Goal: Task Accomplishment & Management: Use online tool/utility

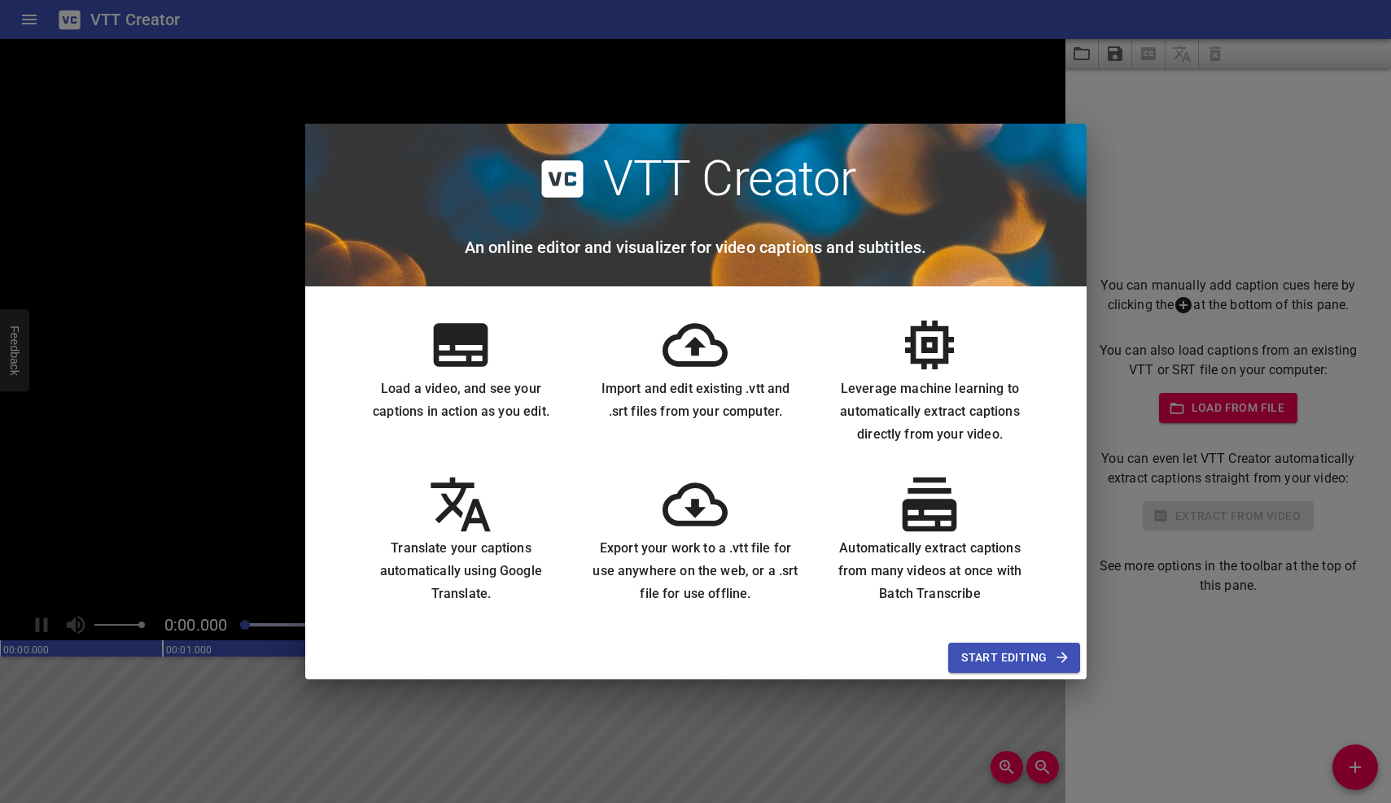
click at [989, 653] on span "Start Editing" at bounding box center [1013, 658] width 105 height 20
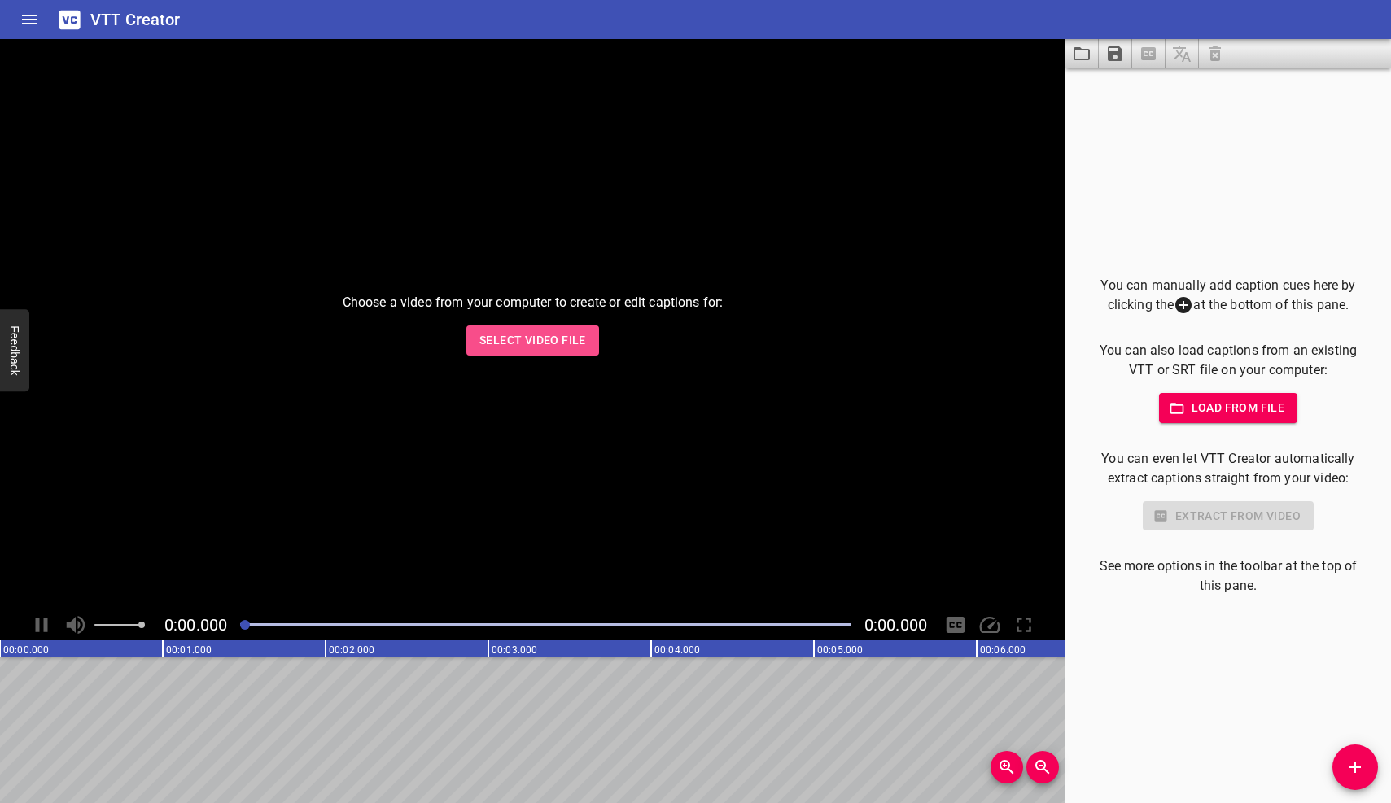
click at [518, 344] on span "Select Video File" at bounding box center [532, 340] width 107 height 20
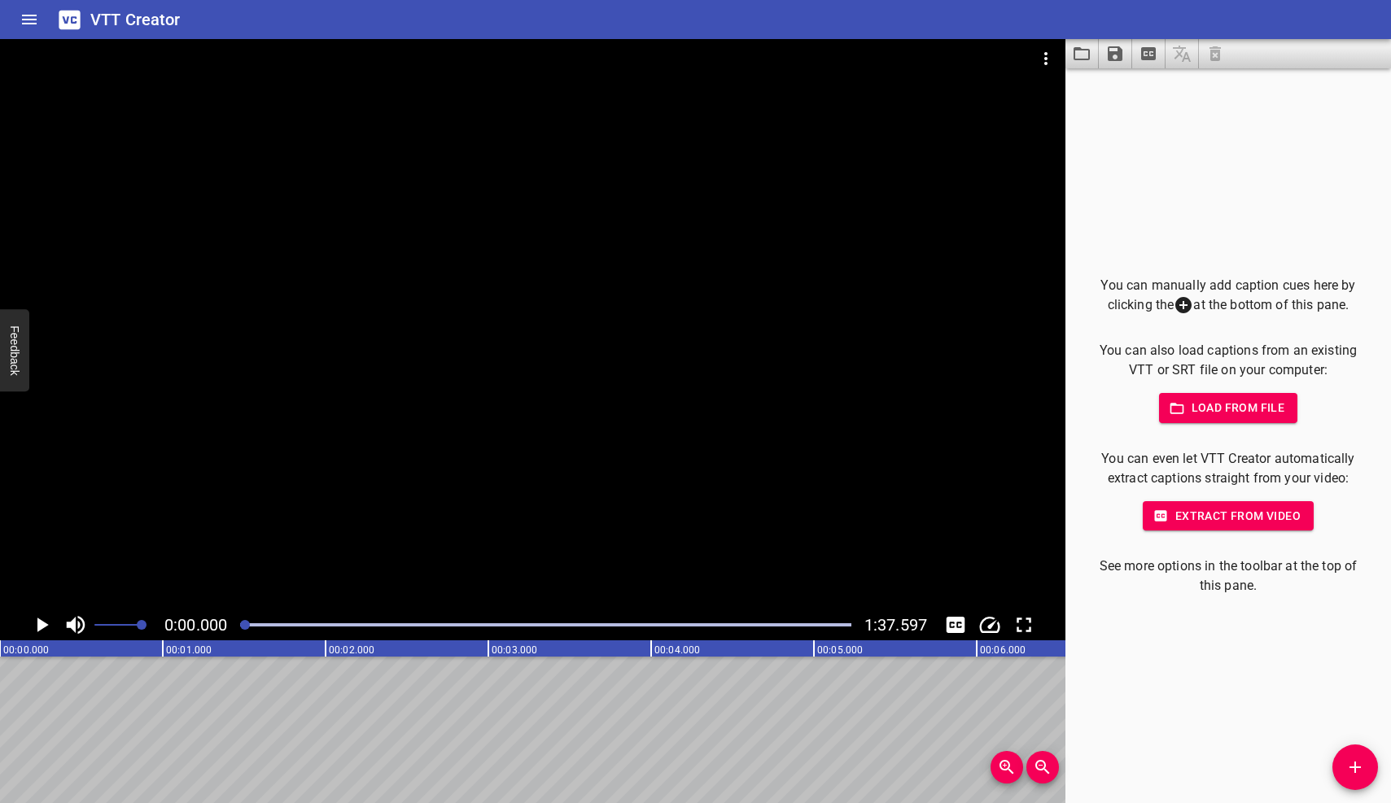
click at [1233, 514] on span "Extract from video" at bounding box center [1228, 516] width 145 height 20
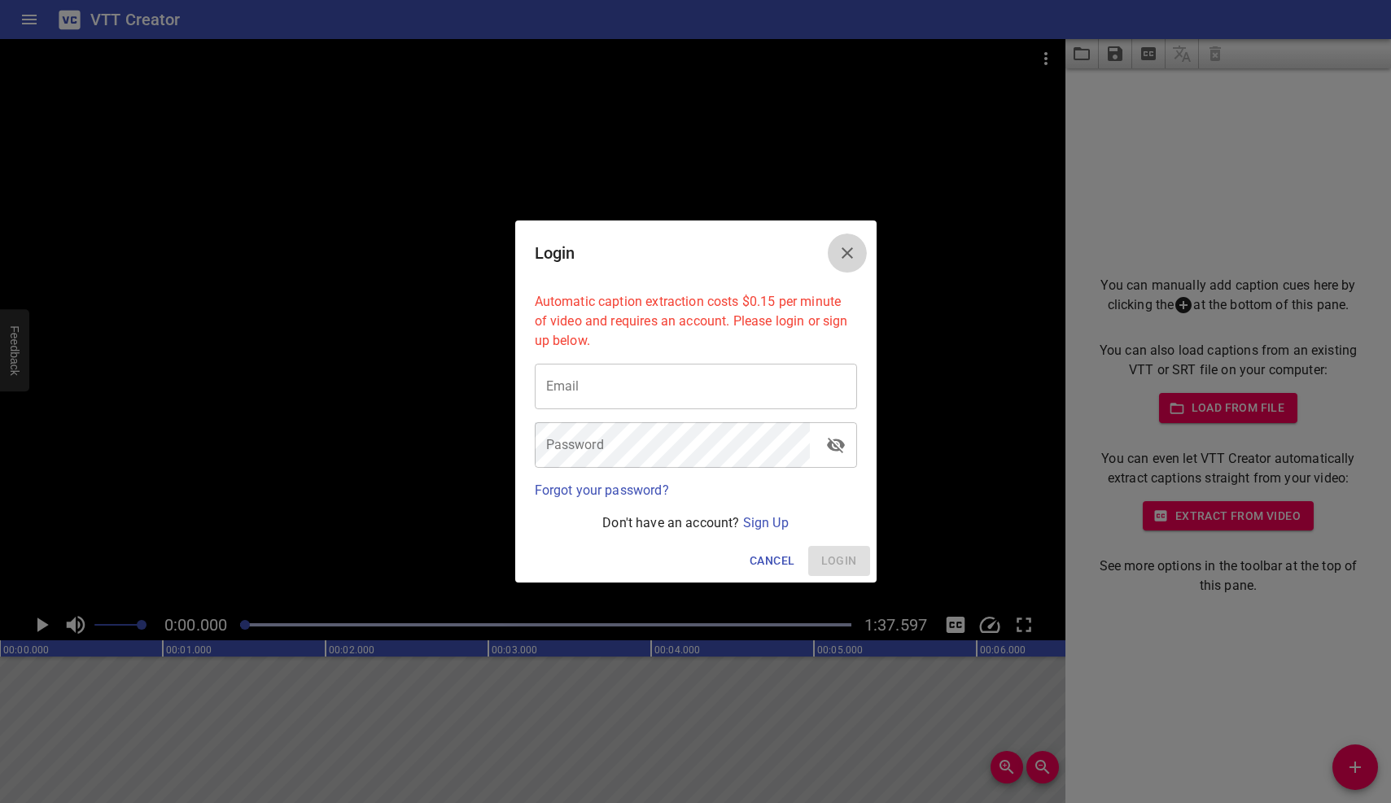
click at [848, 251] on icon "Close" at bounding box center [847, 253] width 20 height 20
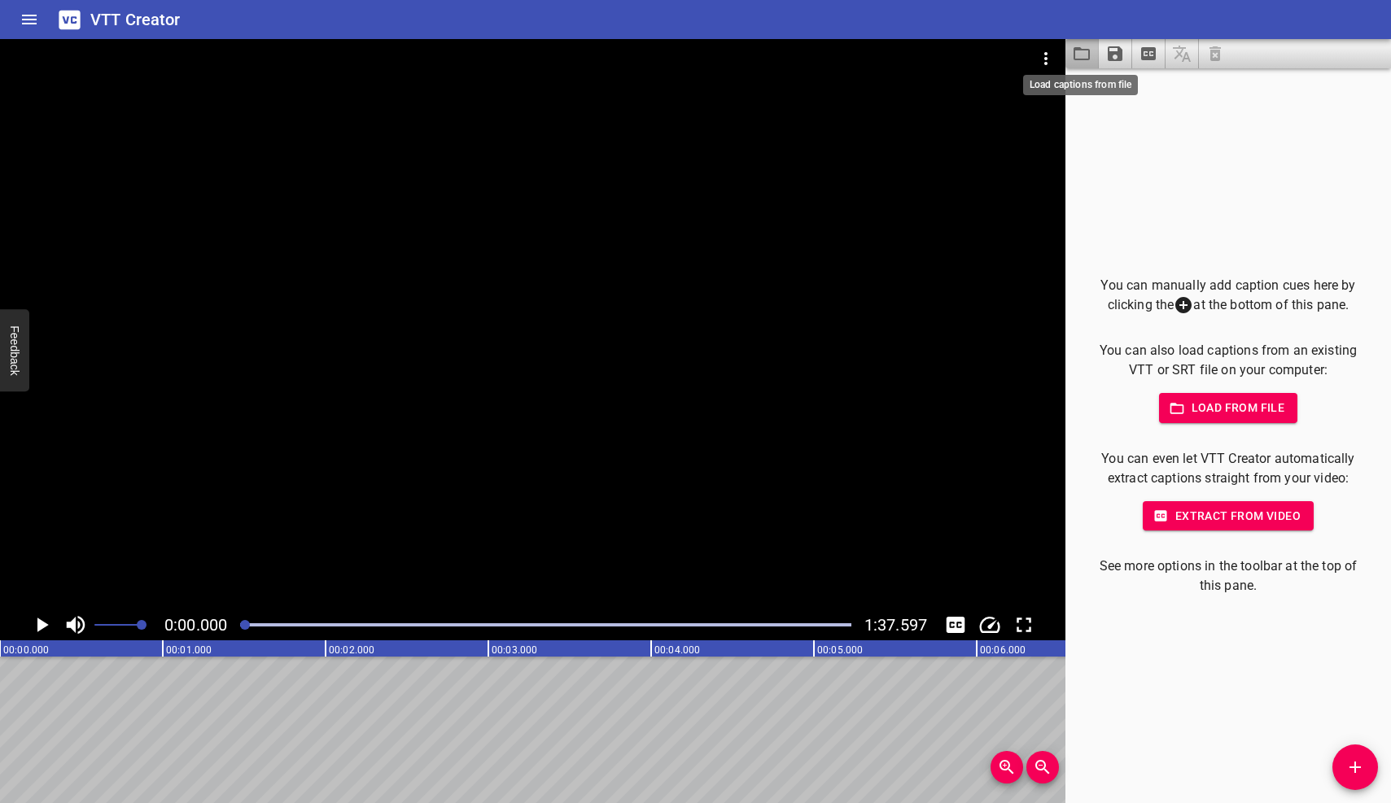
click at [1080, 54] on icon "Load captions from file" at bounding box center [1082, 54] width 20 height 20
click at [1150, 52] on icon "Extract captions from video" at bounding box center [1149, 54] width 20 height 20
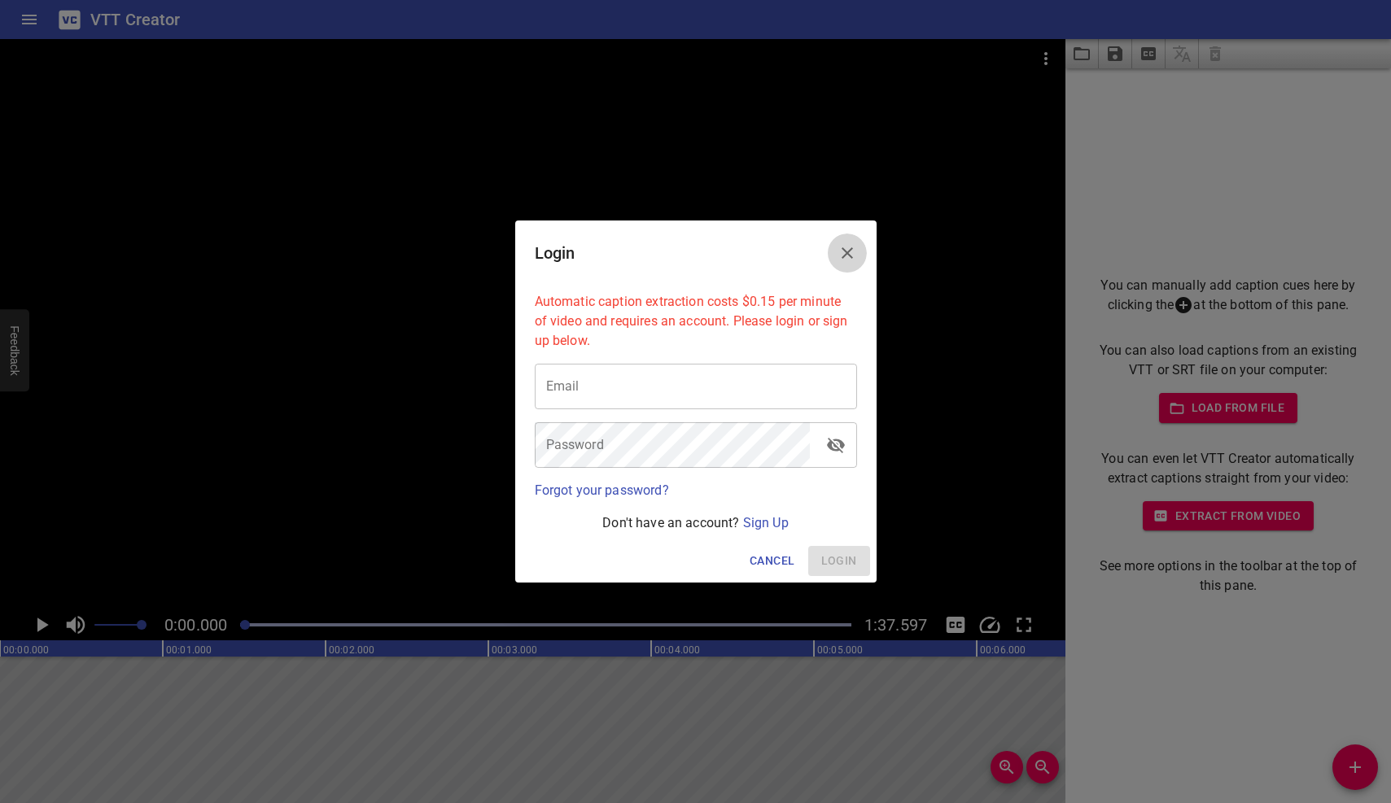
click at [847, 255] on icon "Close" at bounding box center [847, 252] width 11 height 11
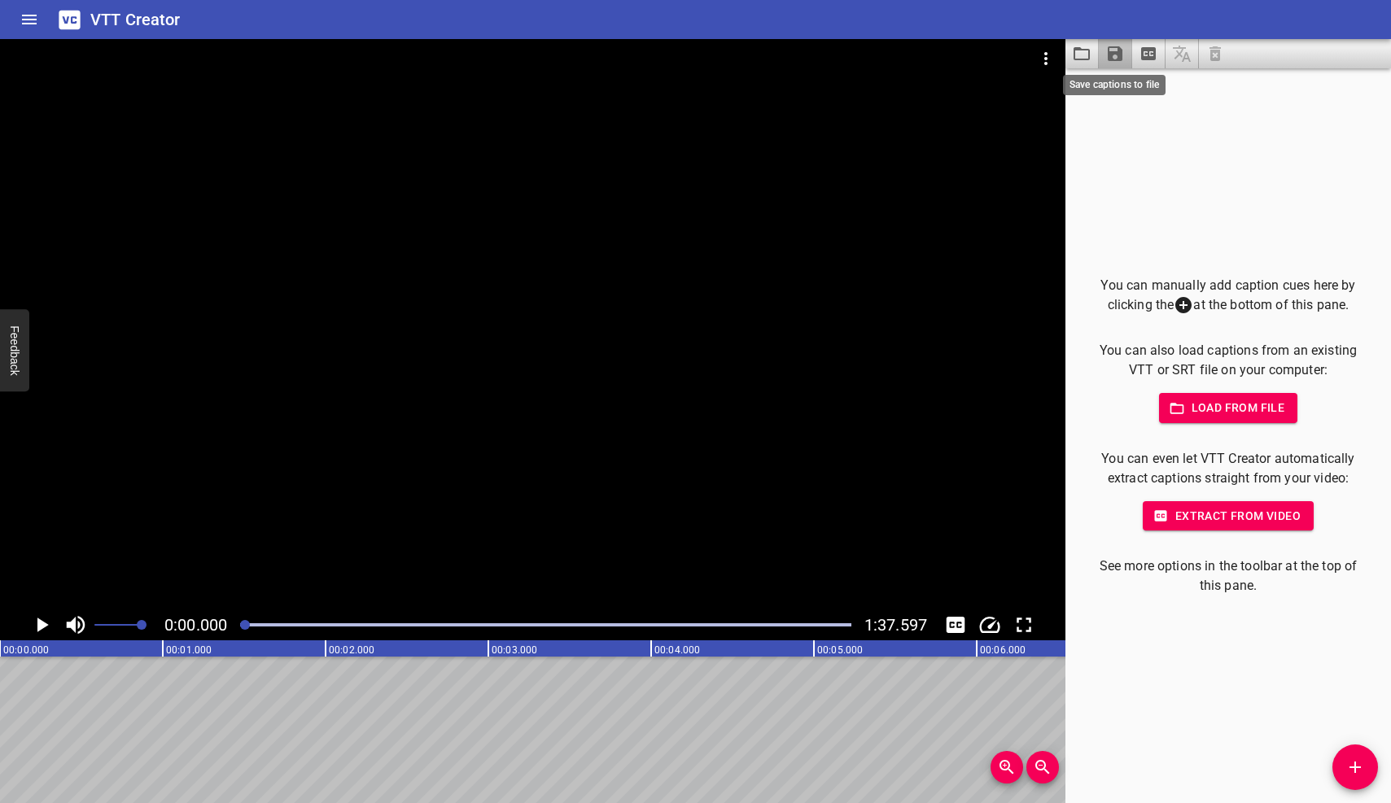
click at [1113, 57] on icon "Save captions to file" at bounding box center [1115, 54] width 20 height 20
click at [1182, 91] on li "Save to VTT file" at bounding box center [1159, 89] width 120 height 29
click at [39, 621] on icon "Play/Pause" at bounding box center [42, 625] width 11 height 15
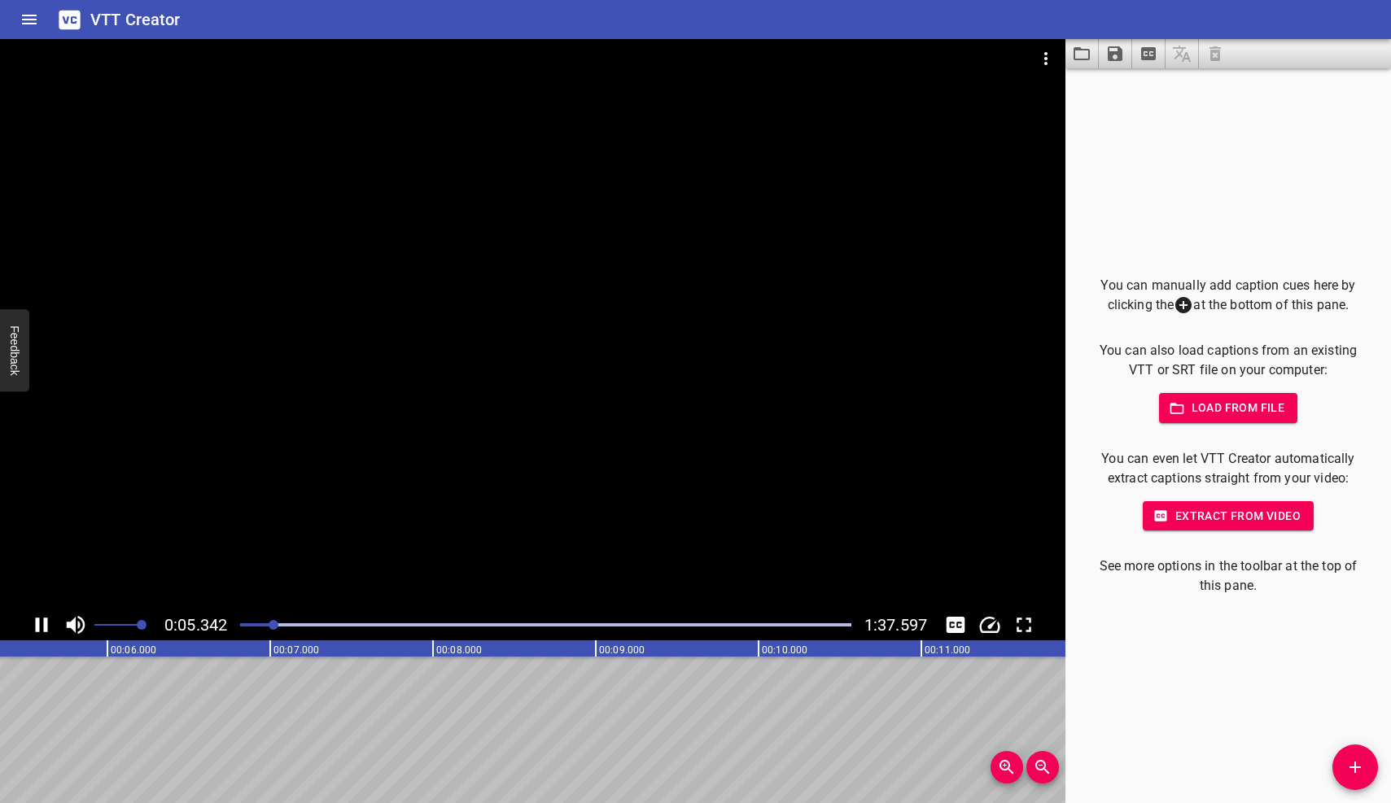
click at [34, 619] on icon "Play/Pause" at bounding box center [41, 625] width 24 height 24
drag, startPoint x: 276, startPoint y: 626, endPoint x: 238, endPoint y: 626, distance: 37.4
click at [238, 626] on div at bounding box center [240, 625] width 10 height 10
click at [41, 620] on icon "Play/Pause" at bounding box center [42, 625] width 11 height 15
click at [1356, 770] on icon "Add Cue" at bounding box center [1354, 767] width 11 height 11
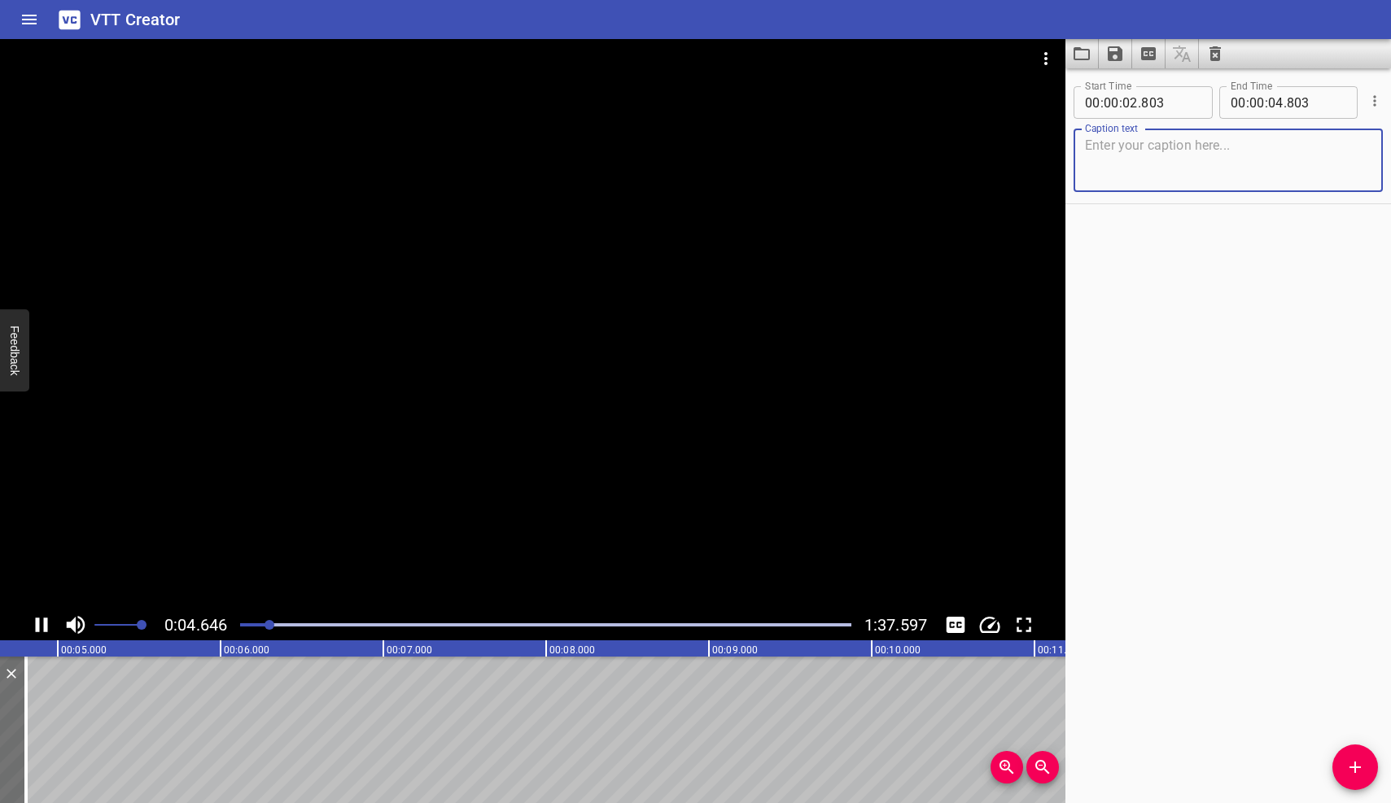
click at [42, 621] on icon "Play/Pause" at bounding box center [41, 625] width 24 height 24
click at [1107, 147] on textarea at bounding box center [1228, 161] width 286 height 46
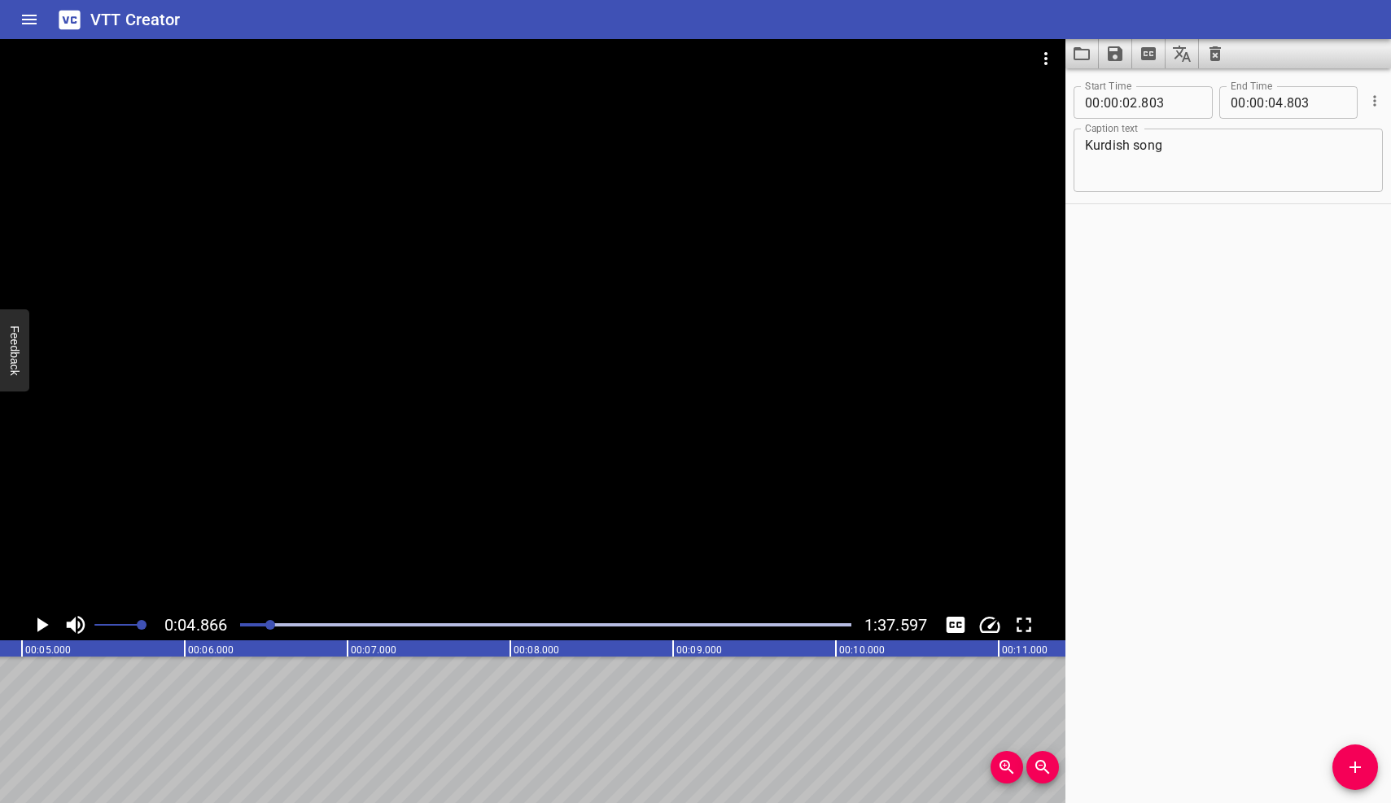
drag, startPoint x: 1082, startPoint y: 147, endPoint x: 1178, endPoint y: 147, distance: 95.2
click at [1178, 147] on div "Kurdish song Caption text" at bounding box center [1228, 160] width 309 height 63
drag, startPoint x: 1166, startPoint y: 146, endPoint x: 1069, endPoint y: 146, distance: 97.7
click at [1068, 146] on div "Start Time 00 : 00 : 02 . 803 Start Time End Time 00 : 00 : 04 . 803 End Time C…" at bounding box center [1228, 138] width 326 height 132
click at [1100, 148] on textarea "A female voice singing in Kurdish" at bounding box center [1228, 161] width 286 height 46
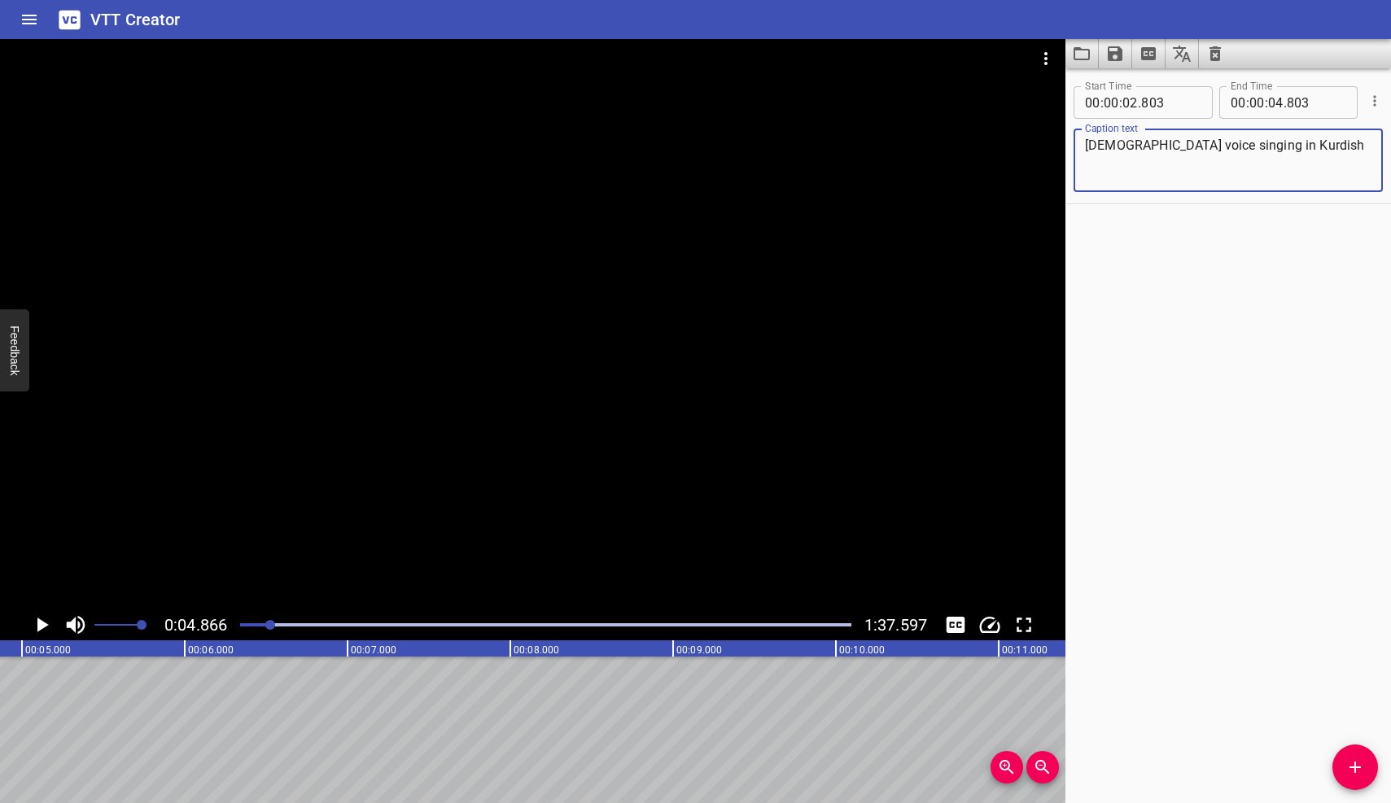
click at [1272, 146] on textarea "[DEMOGRAPHIC_DATA] voice singing in Kurdish" at bounding box center [1228, 161] width 286 height 46
type textarea "[DEMOGRAPHIC_DATA] voice singing in Kurdish."
click at [40, 626] on icon "Play/Pause" at bounding box center [42, 625] width 11 height 15
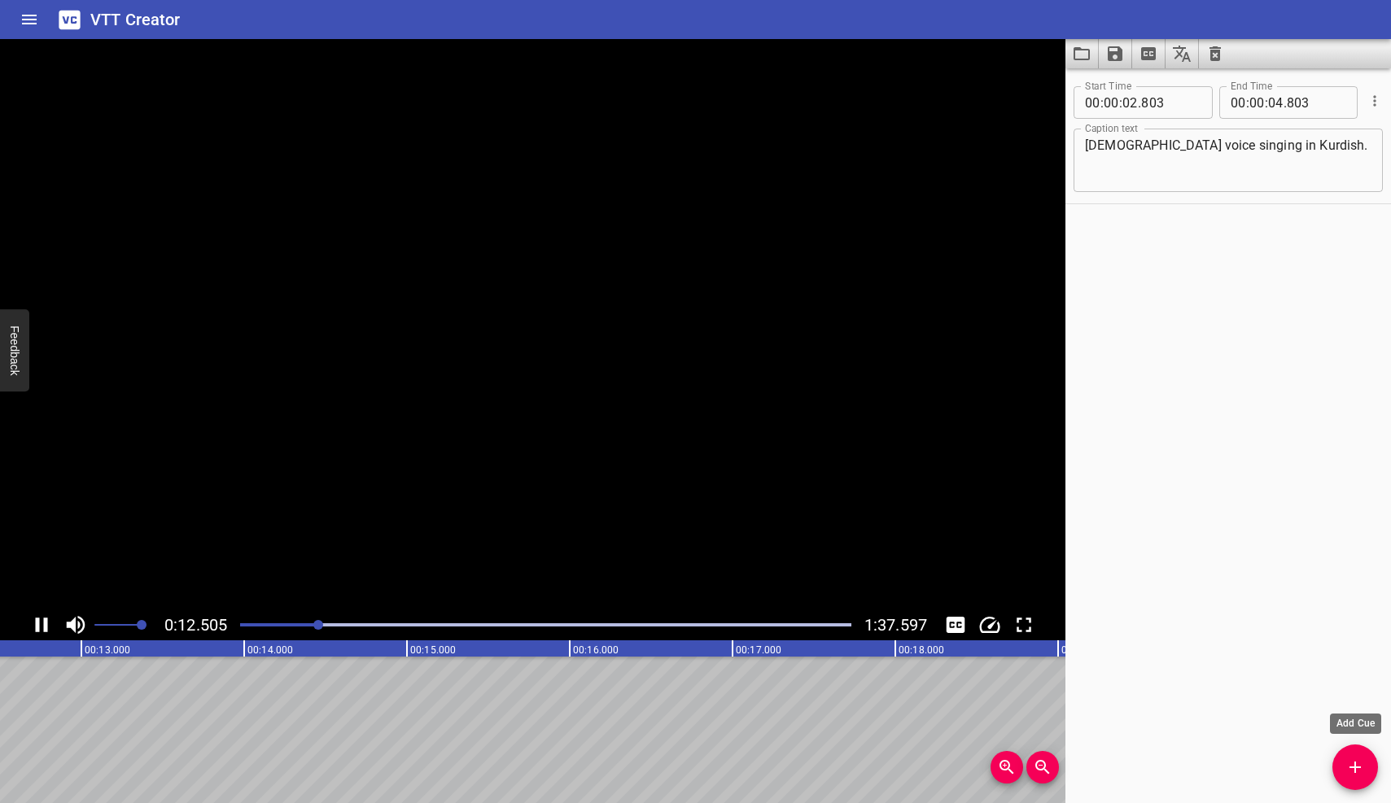
click at [1359, 775] on icon "Add Cue" at bounding box center [1355, 768] width 20 height 20
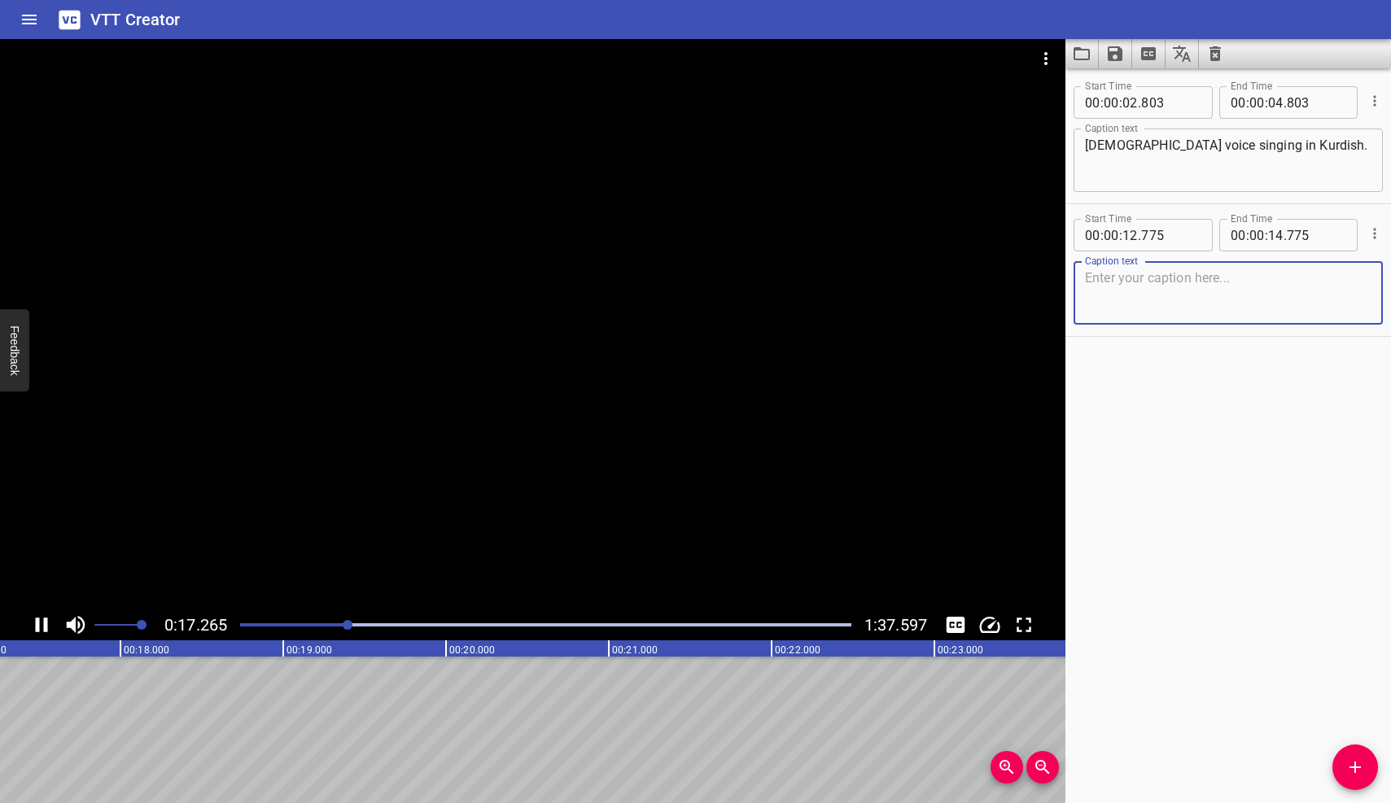
click at [44, 623] on icon "Play/Pause" at bounding box center [42, 625] width 12 height 15
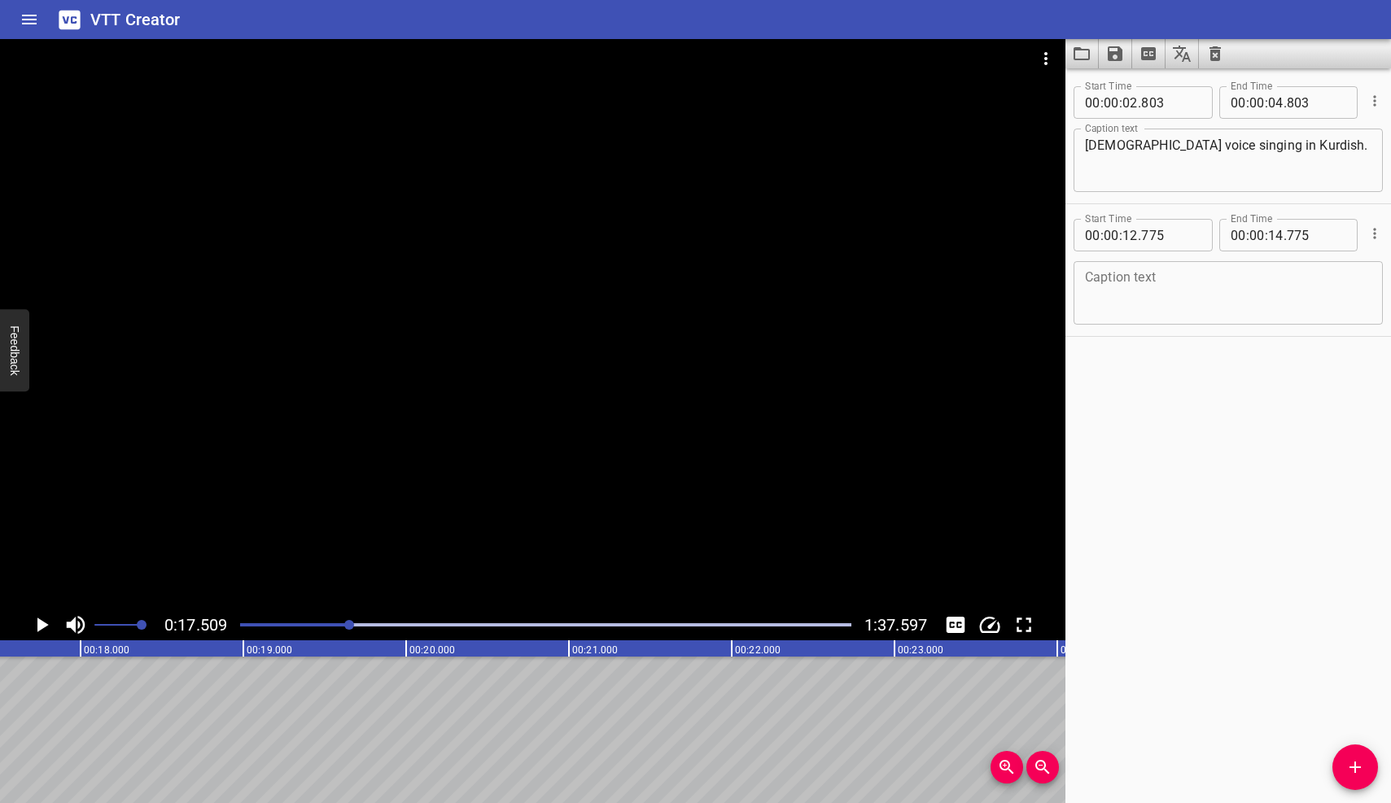
click at [1126, 281] on textarea at bounding box center [1228, 293] width 286 height 46
type textarea "ululations"
click at [42, 622] on icon "Play/Pause" at bounding box center [42, 625] width 11 height 15
click at [1360, 769] on icon "Add Cue" at bounding box center [1355, 768] width 20 height 20
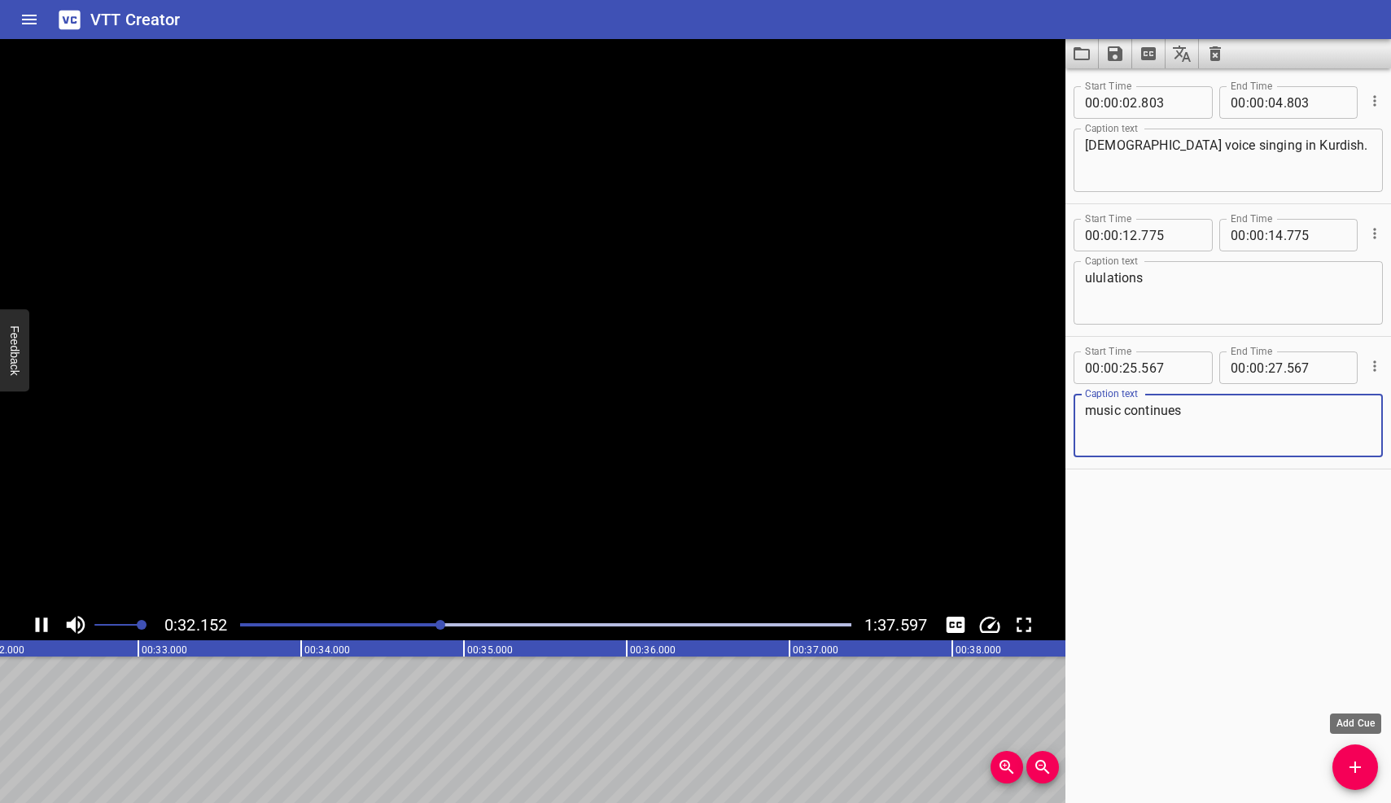
type textarea "music continues"
click at [1350, 759] on icon "Add Cue" at bounding box center [1355, 768] width 20 height 20
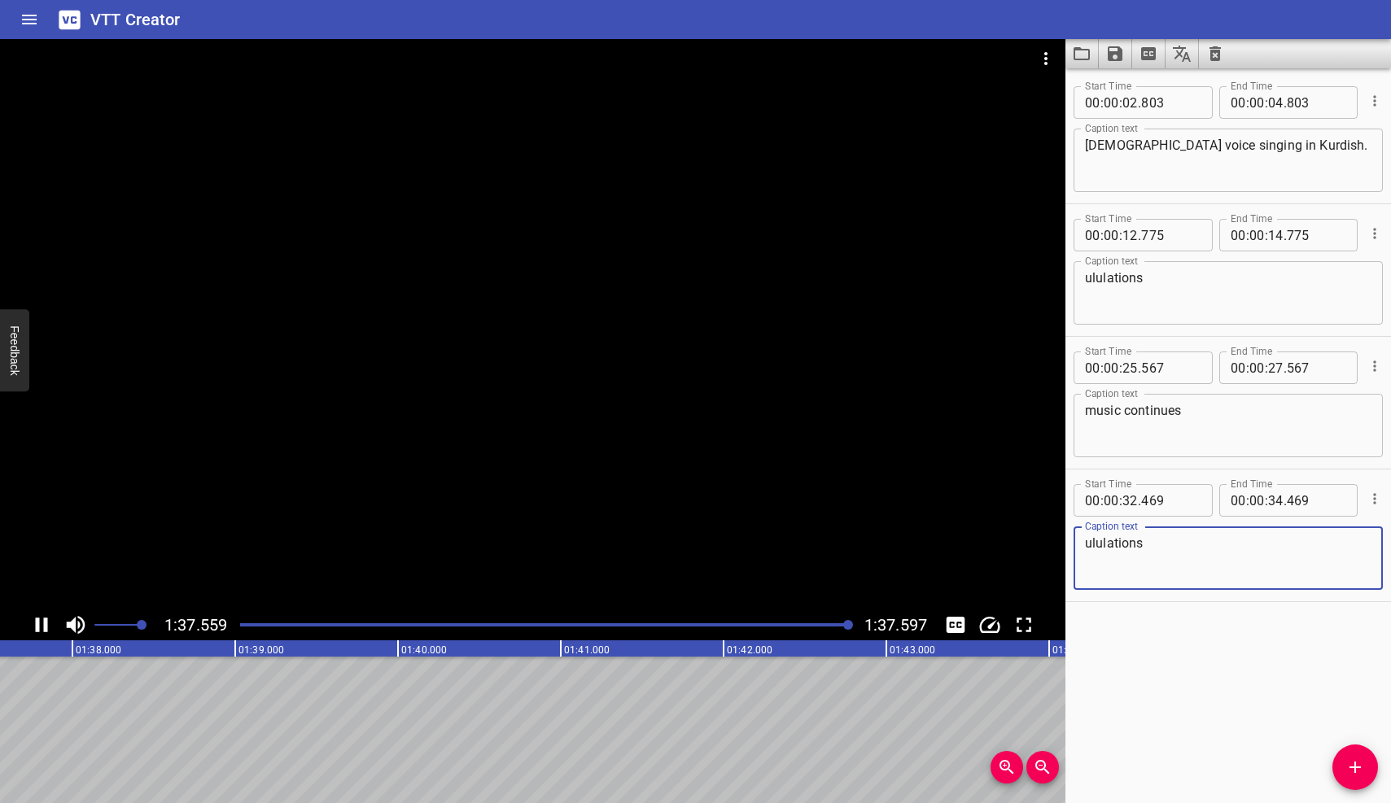
scroll to position [0, 15886]
type textarea "ululations"
click at [70, 15] on icon at bounding box center [69, 19] width 21 height 19
click at [111, 19] on h6 "VTT Creator" at bounding box center [135, 20] width 90 height 26
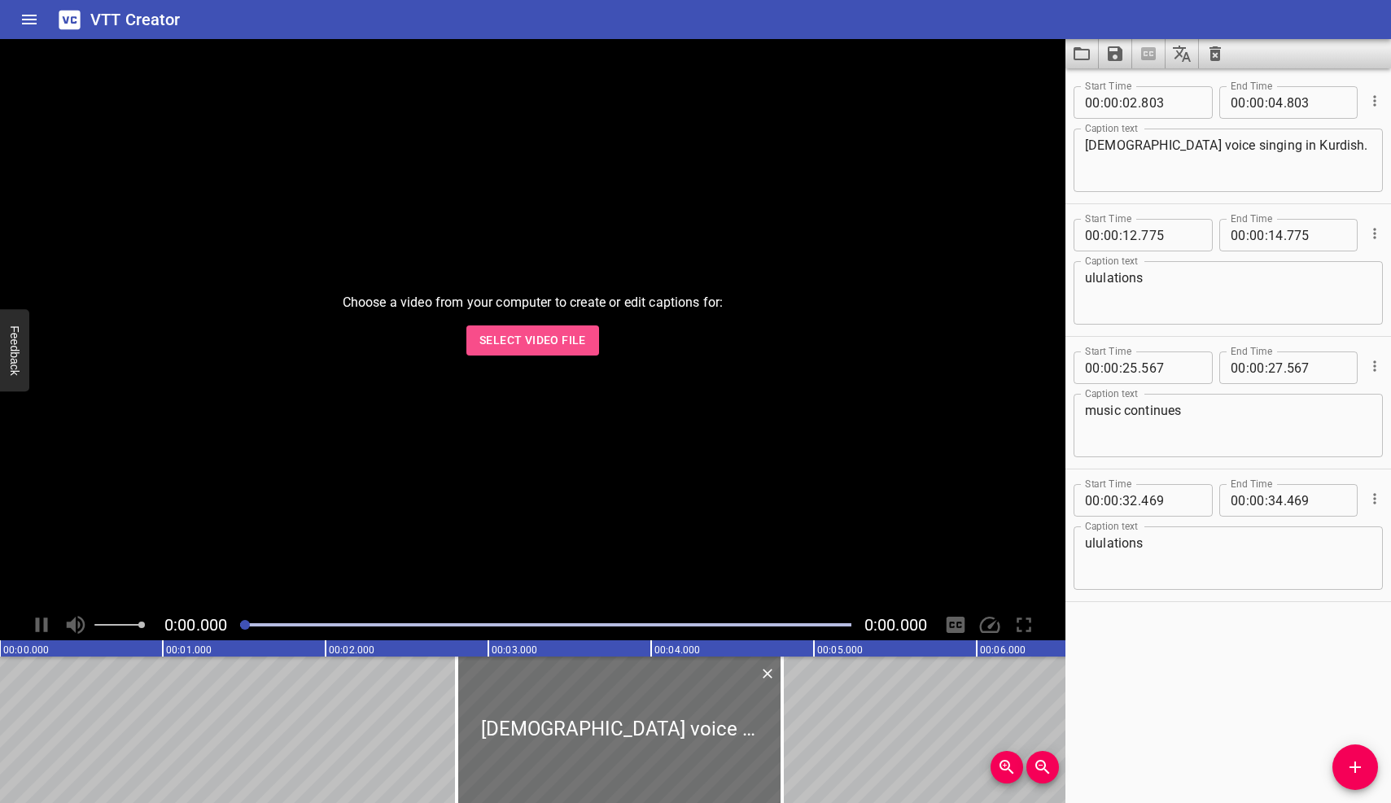
click at [505, 343] on span "Select Video File" at bounding box center [532, 340] width 107 height 20
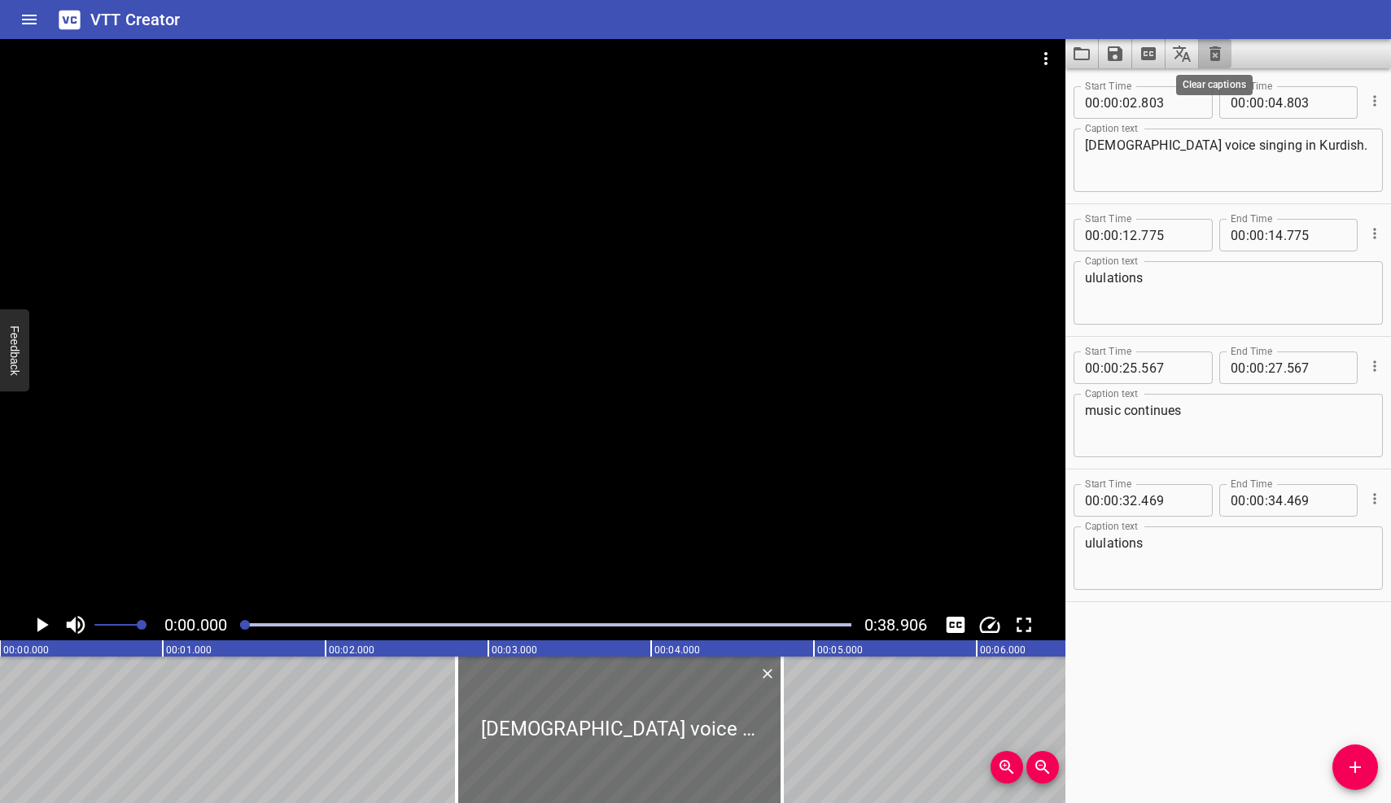
click at [1215, 53] on icon "Clear captions" at bounding box center [1214, 53] width 11 height 15
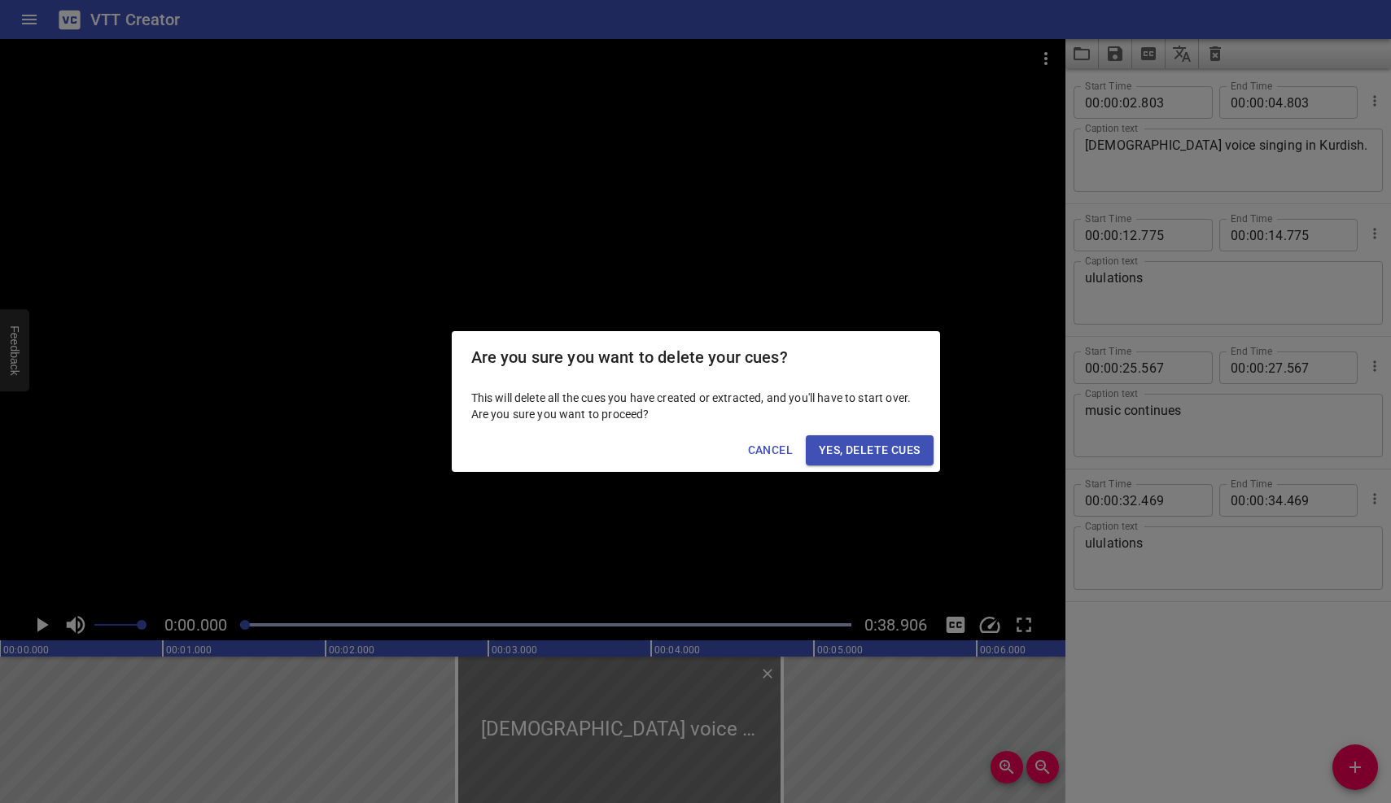
click at [903, 446] on span "Yes, Delete Cues" at bounding box center [869, 450] width 101 height 20
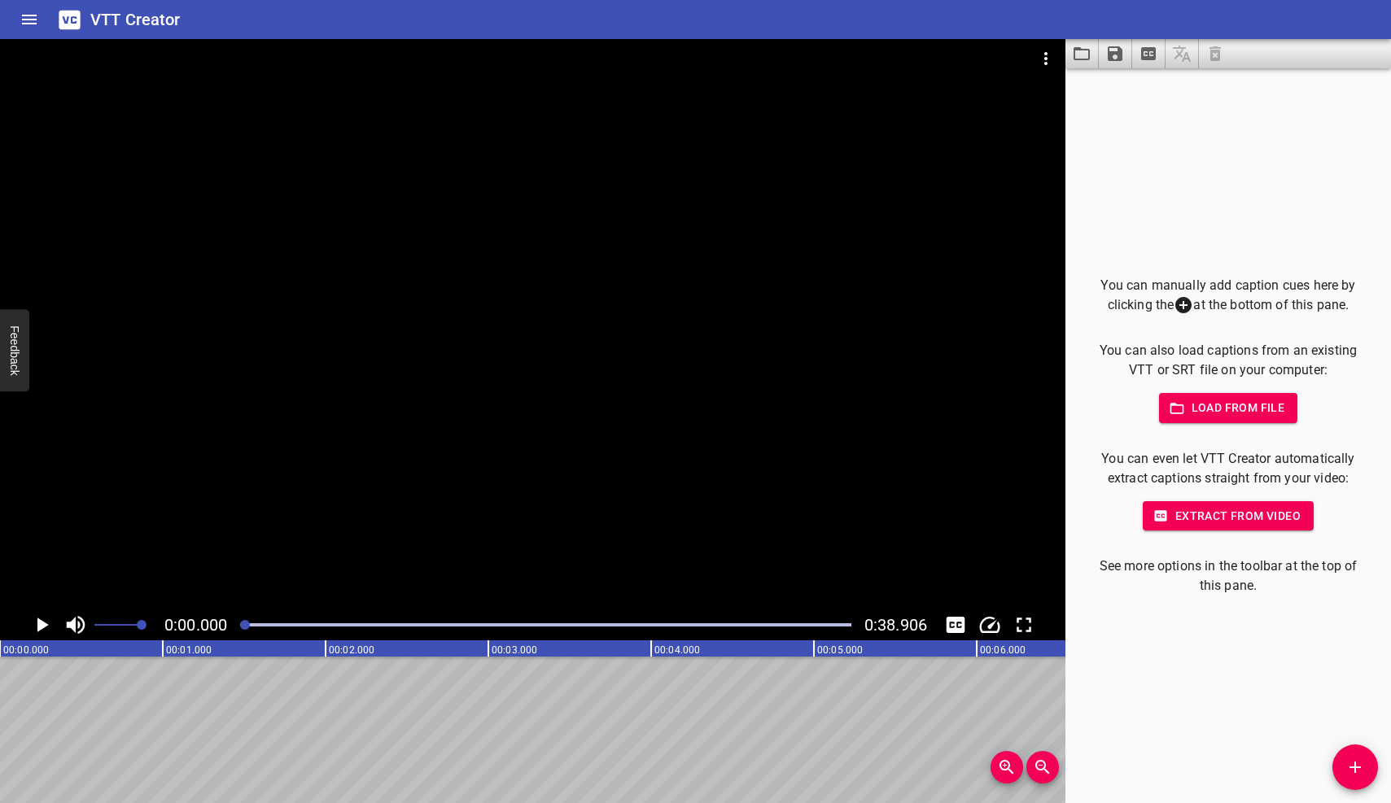
click at [37, 619] on icon "Play/Pause" at bounding box center [42, 625] width 11 height 15
click at [1354, 763] on icon "Add Cue" at bounding box center [1354, 767] width 11 height 11
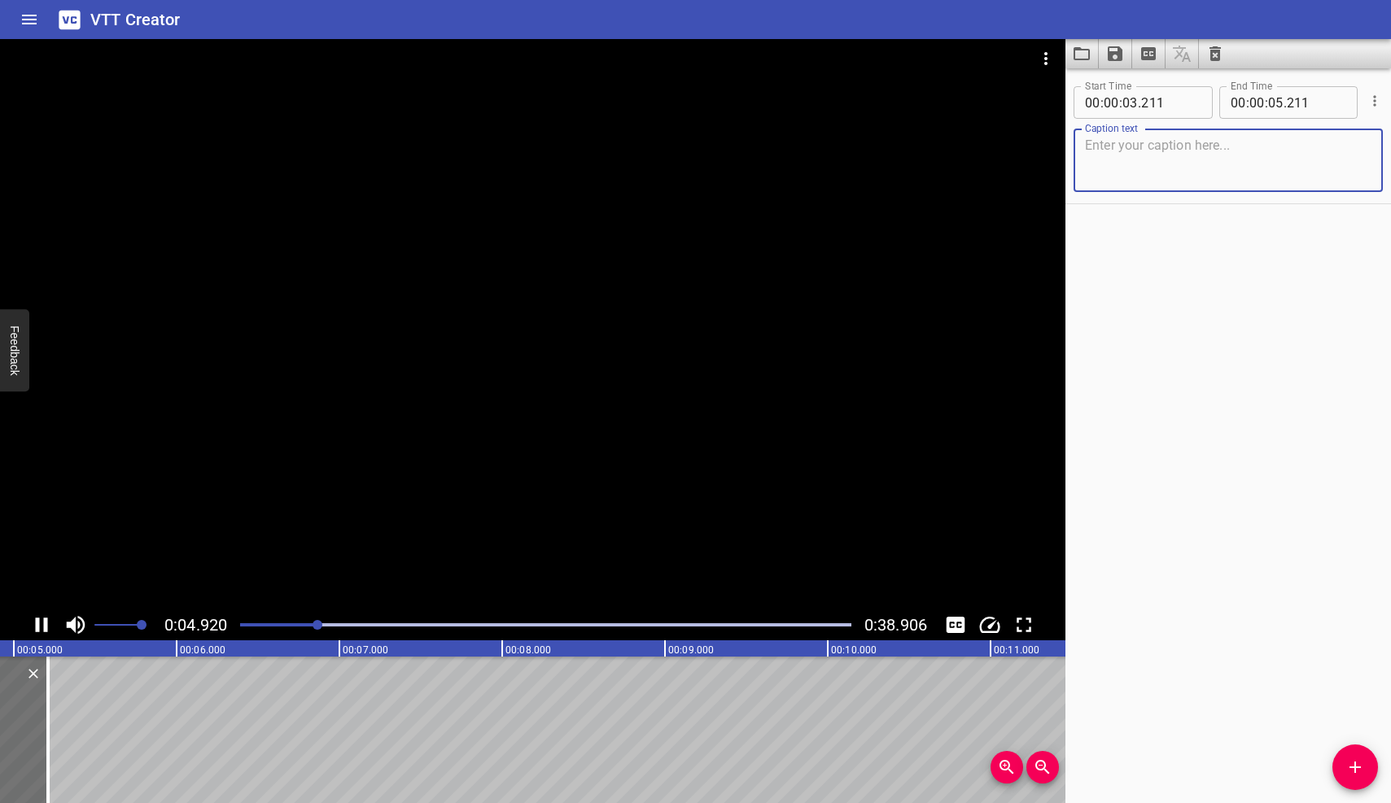
scroll to position [0, 842]
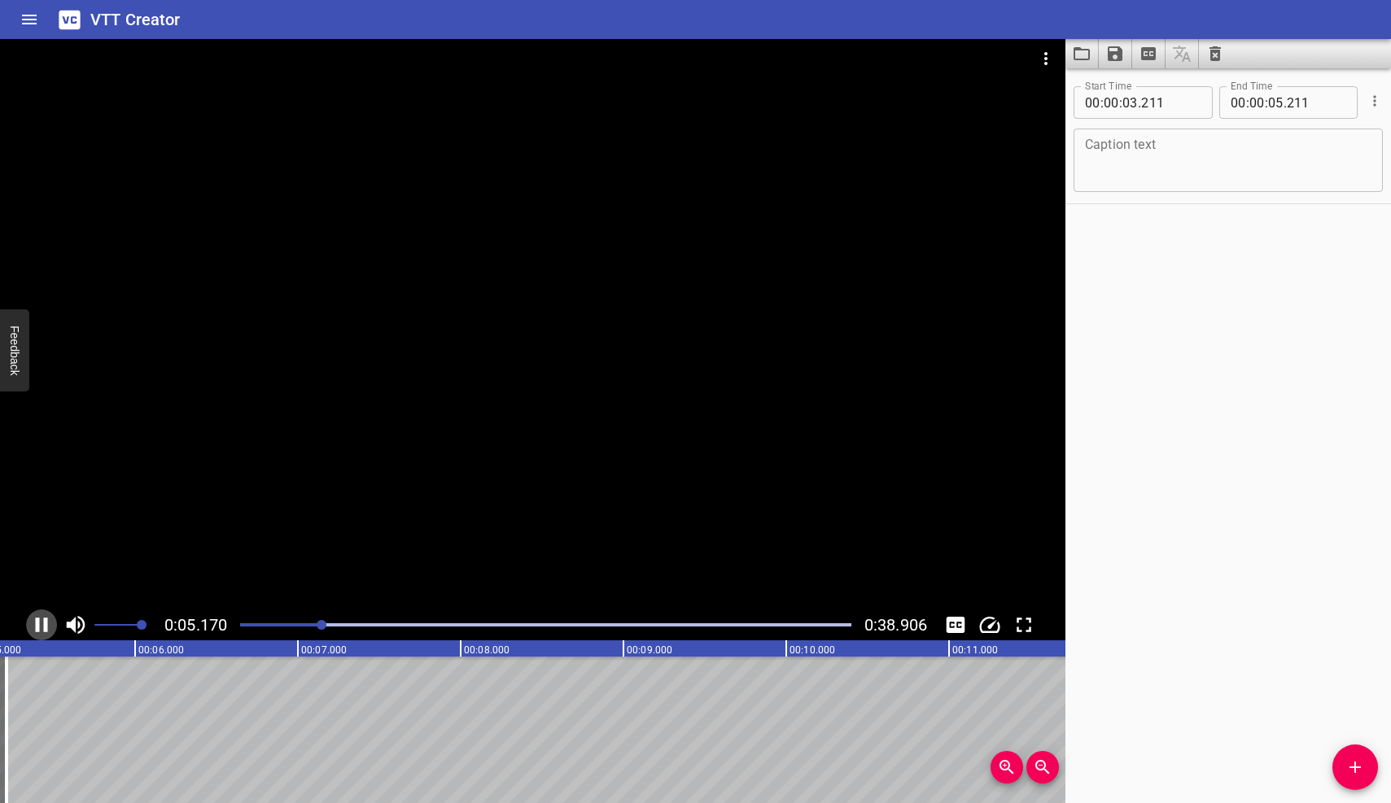
click at [39, 623] on icon "Play/Pause" at bounding box center [42, 625] width 12 height 15
click at [1122, 155] on textarea at bounding box center [1228, 161] width 286 height 46
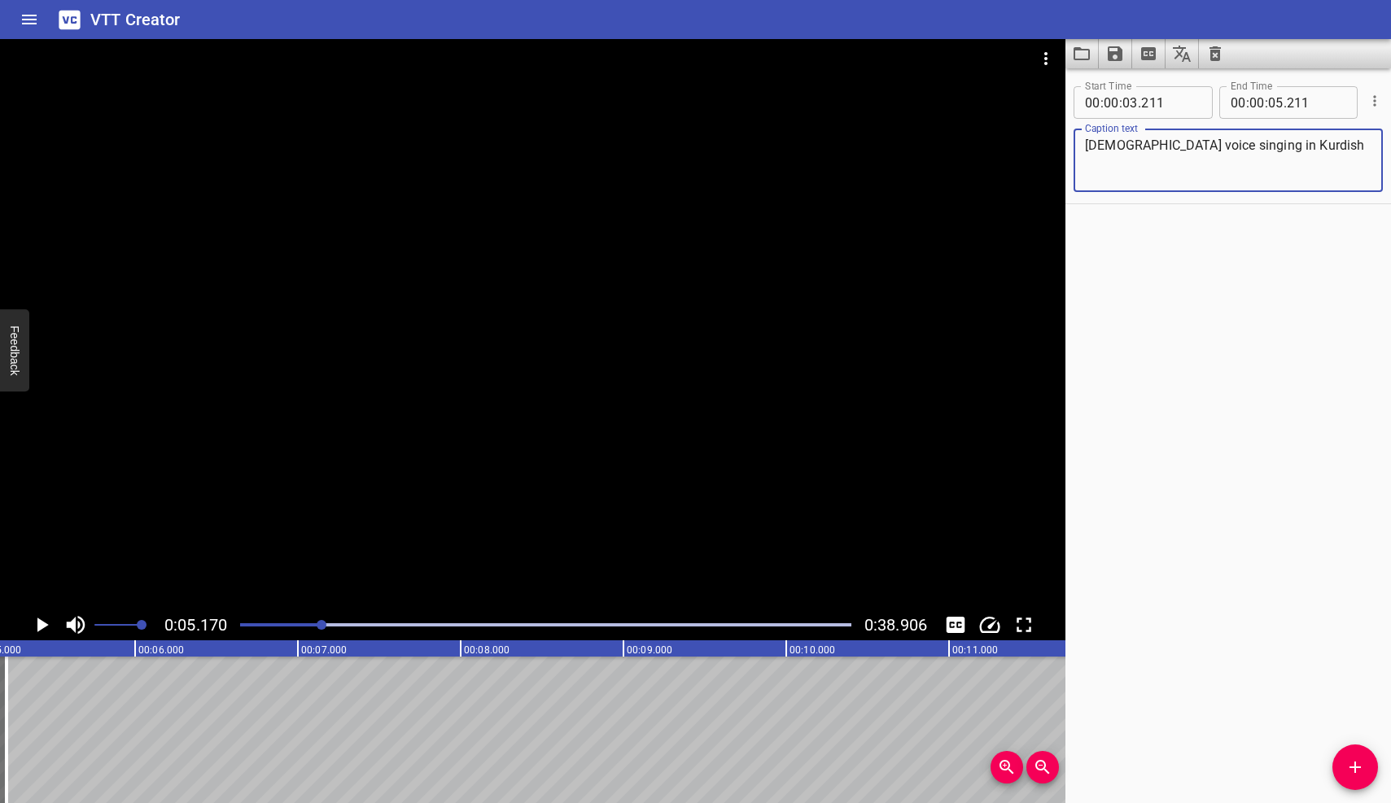
click at [1091, 145] on textarea "[DEMOGRAPHIC_DATA] voice singing in Kurdish" at bounding box center [1228, 161] width 286 height 46
type textarea "[DEMOGRAPHIC_DATA] voice singing in Kurdish"
click at [40, 621] on icon "Play/Pause" at bounding box center [42, 625] width 11 height 15
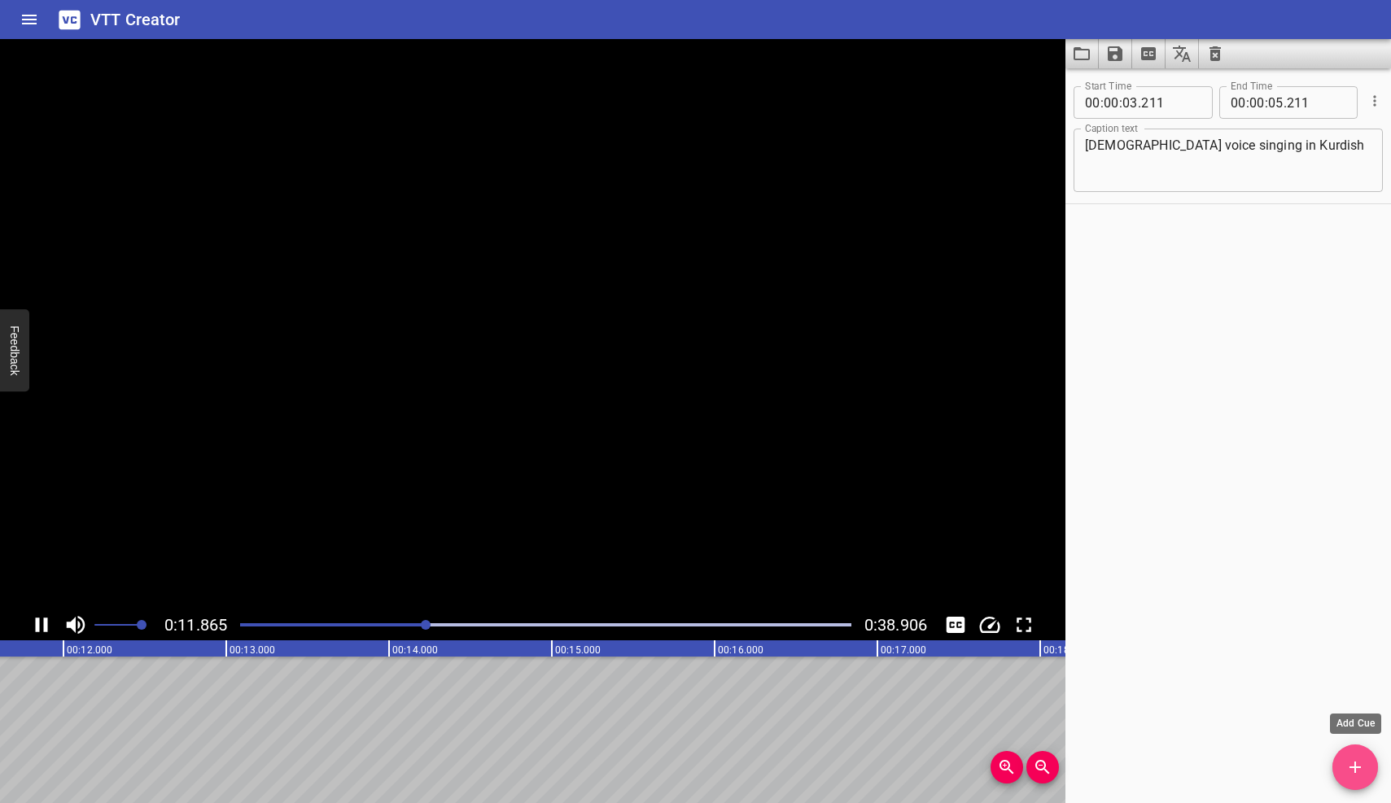
click at [1354, 772] on icon "Add Cue" at bounding box center [1354, 767] width 11 height 11
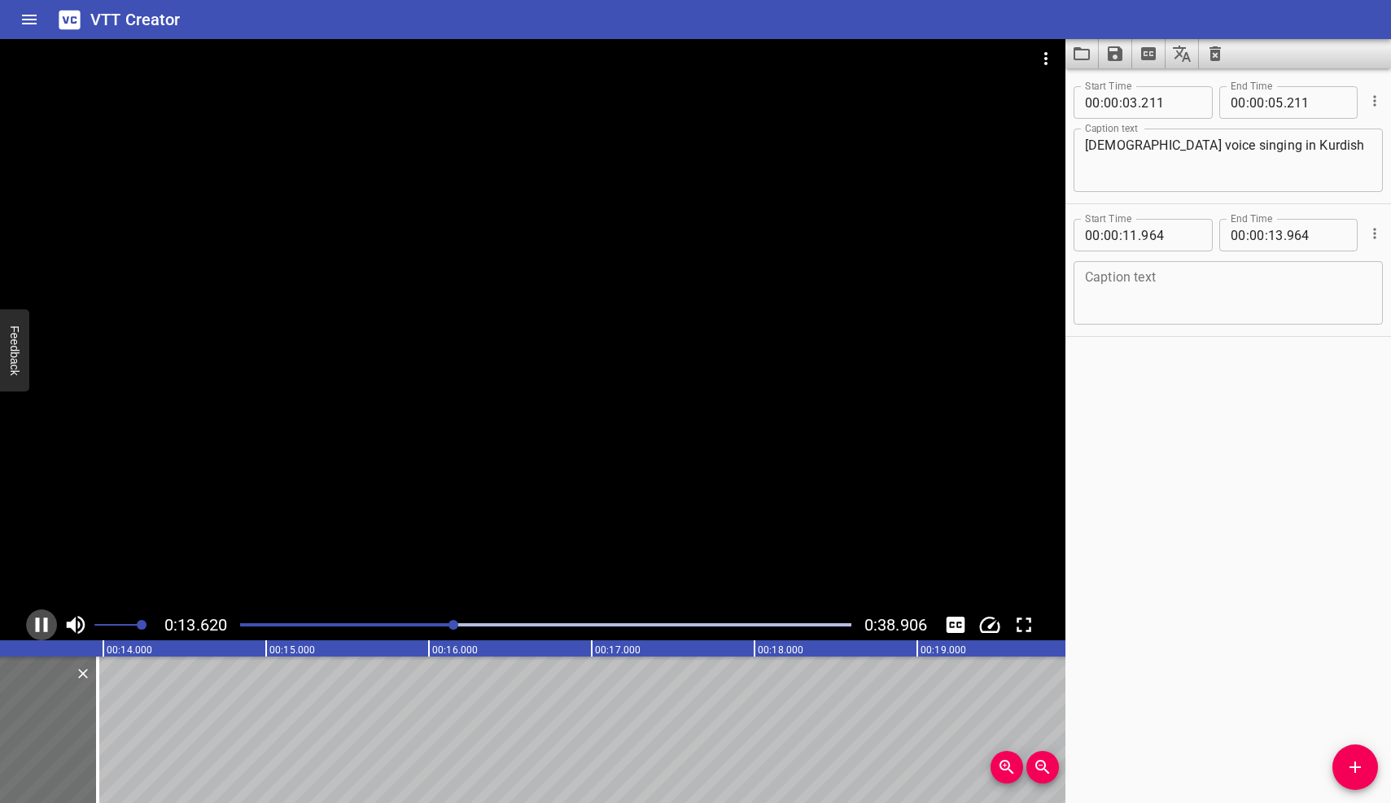
click at [41, 625] on icon "Play/Pause" at bounding box center [41, 625] width 24 height 24
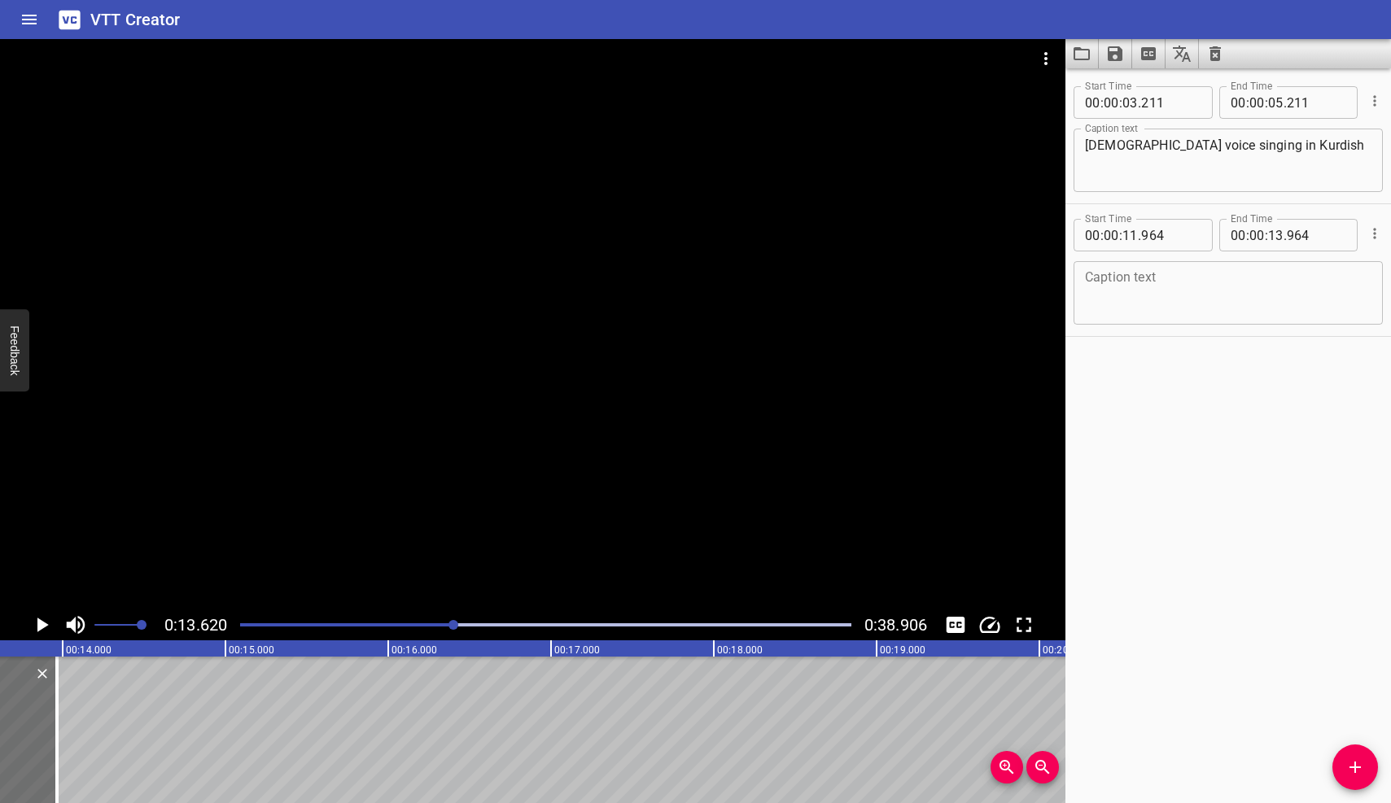
click at [1117, 290] on textarea at bounding box center [1228, 293] width 286 height 46
type textarea "ululations"
click at [41, 620] on icon "Play/Pause" at bounding box center [42, 625] width 11 height 15
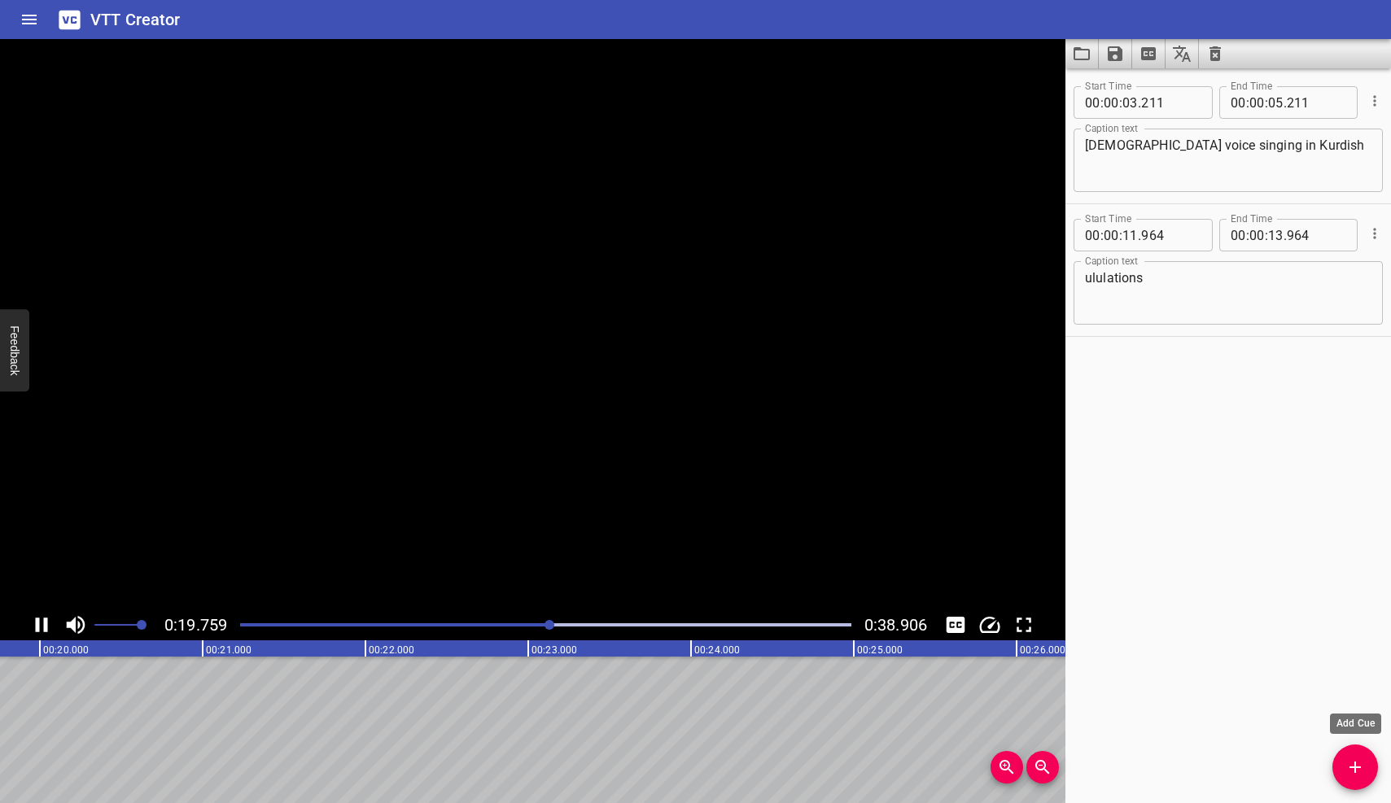
click at [1358, 768] on icon "Add Cue" at bounding box center [1354, 767] width 11 height 11
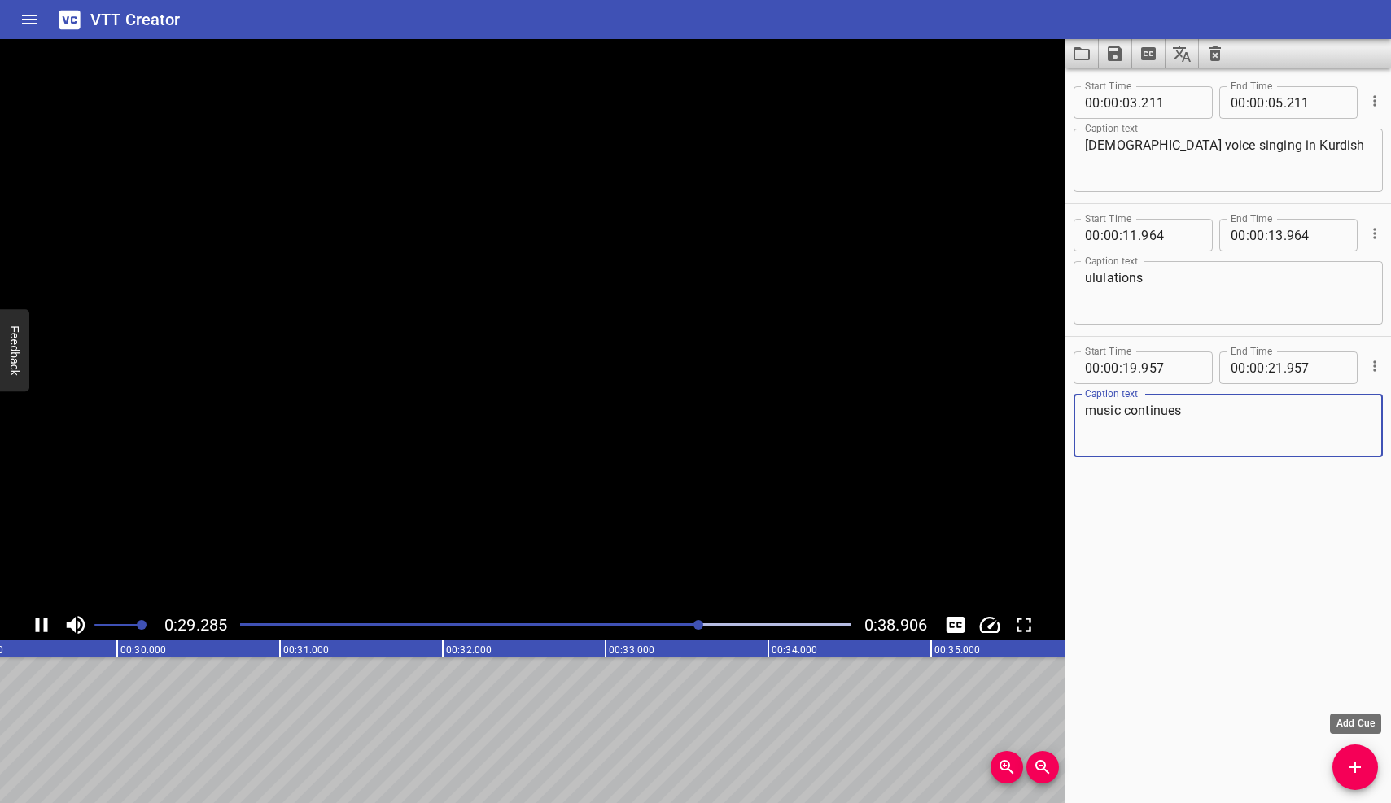
type textarea "music continues"
click at [1351, 762] on icon "Add Cue" at bounding box center [1355, 768] width 20 height 20
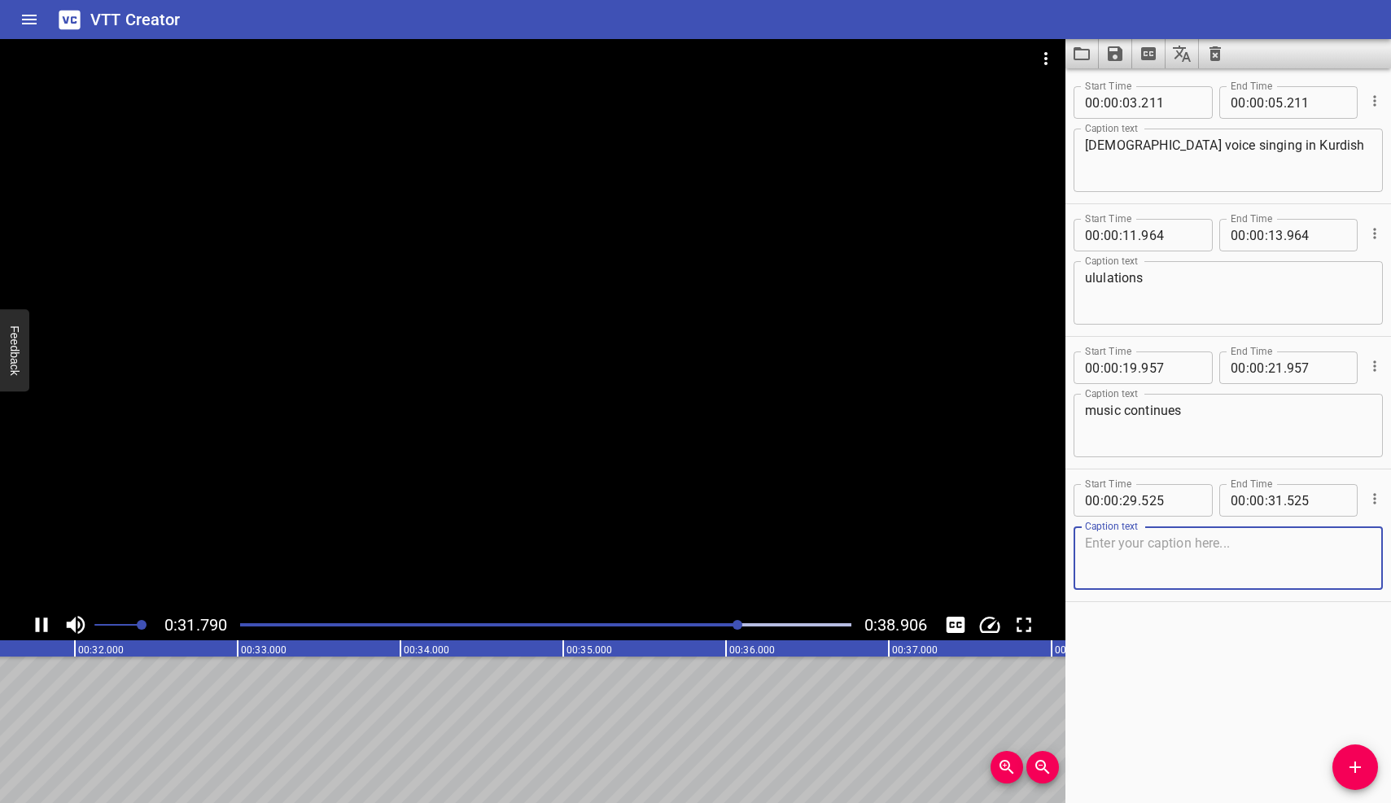
scroll to position [0, 5175]
click at [40, 618] on icon "Play/Pause" at bounding box center [41, 625] width 24 height 24
click at [1144, 544] on textarea at bounding box center [1228, 559] width 286 height 46
type textarea "music intensifies"
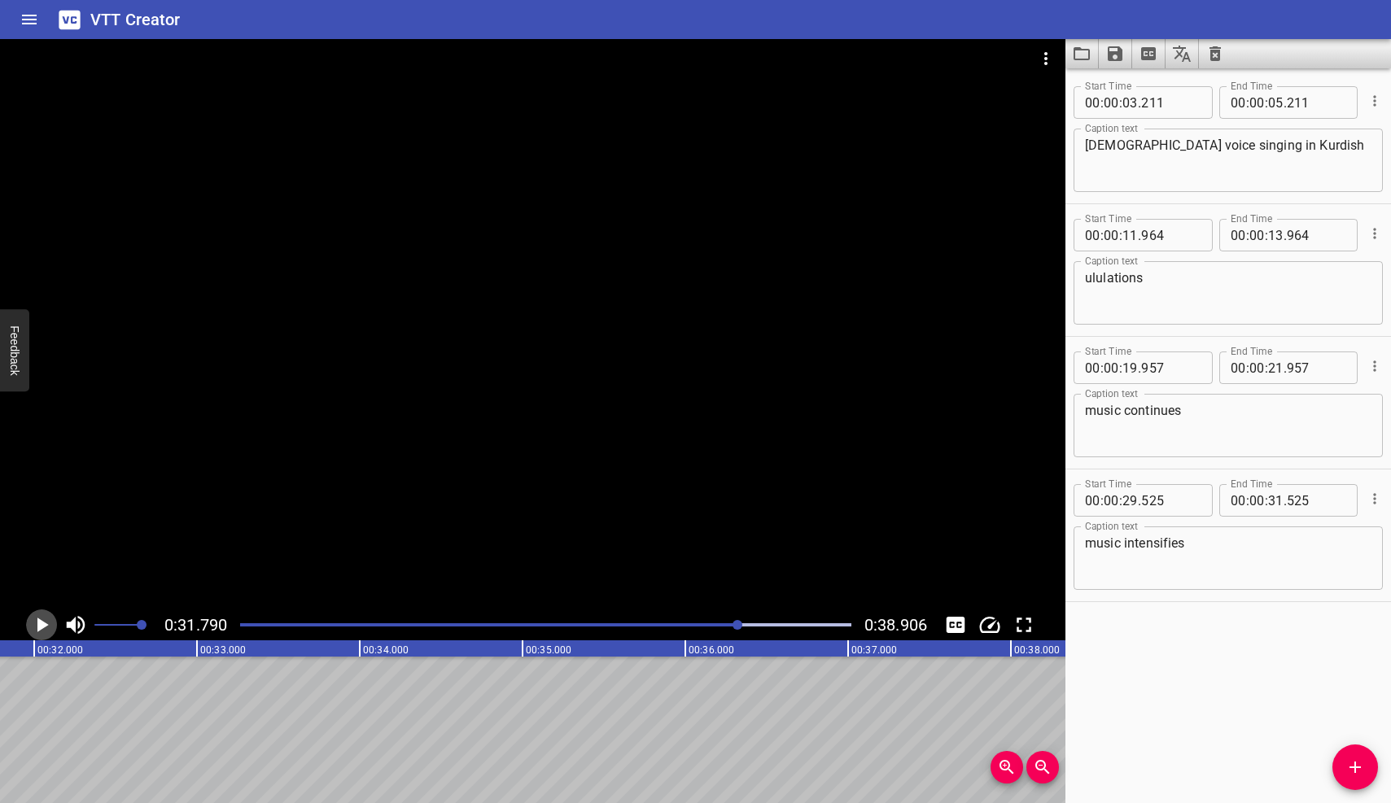
click at [42, 623] on icon "Play/Pause" at bounding box center [42, 625] width 11 height 15
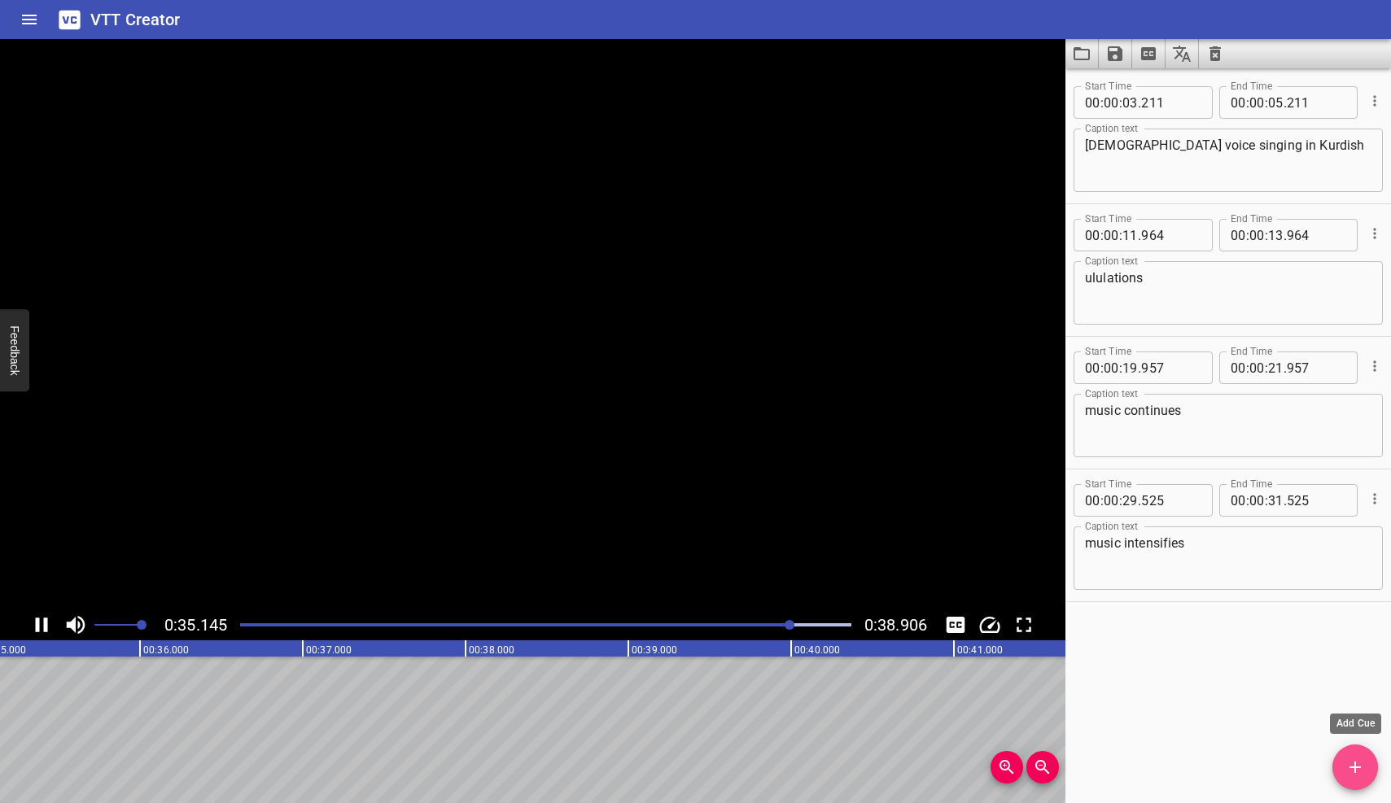
click at [1356, 763] on icon "Add Cue" at bounding box center [1354, 767] width 11 height 11
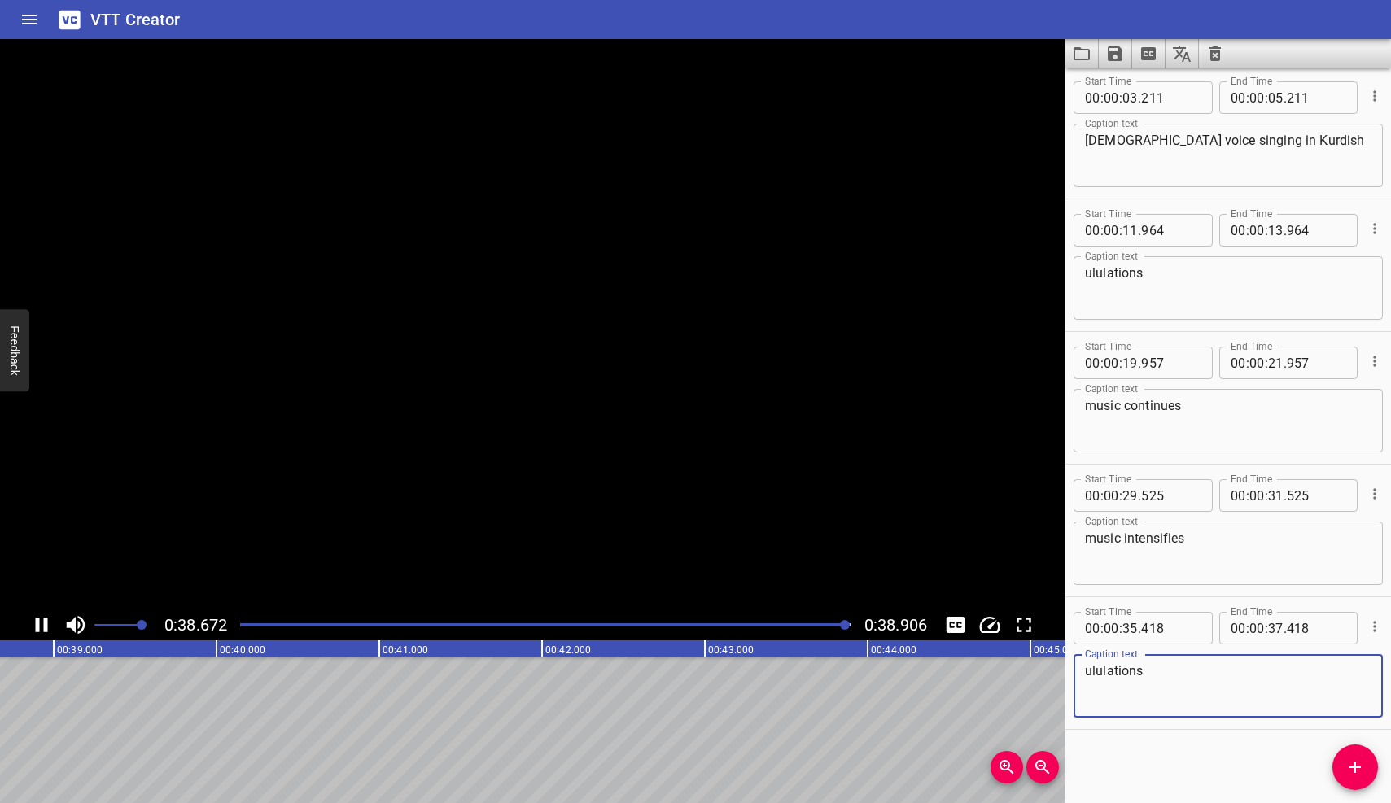
scroll to position [0, 6333]
type textarea "ululations"
click at [37, 622] on icon "Play/Pause" at bounding box center [42, 625] width 11 height 15
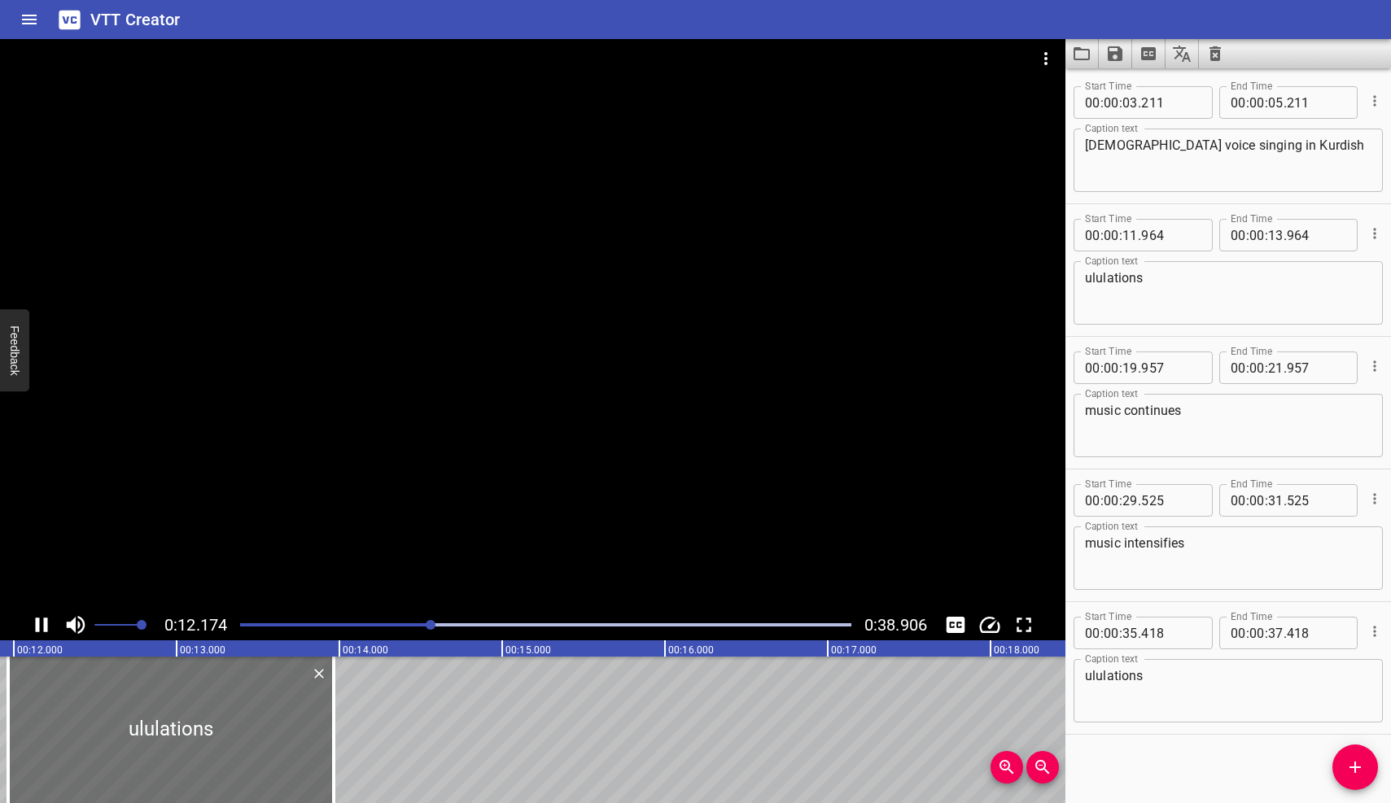
scroll to position [5, 0]
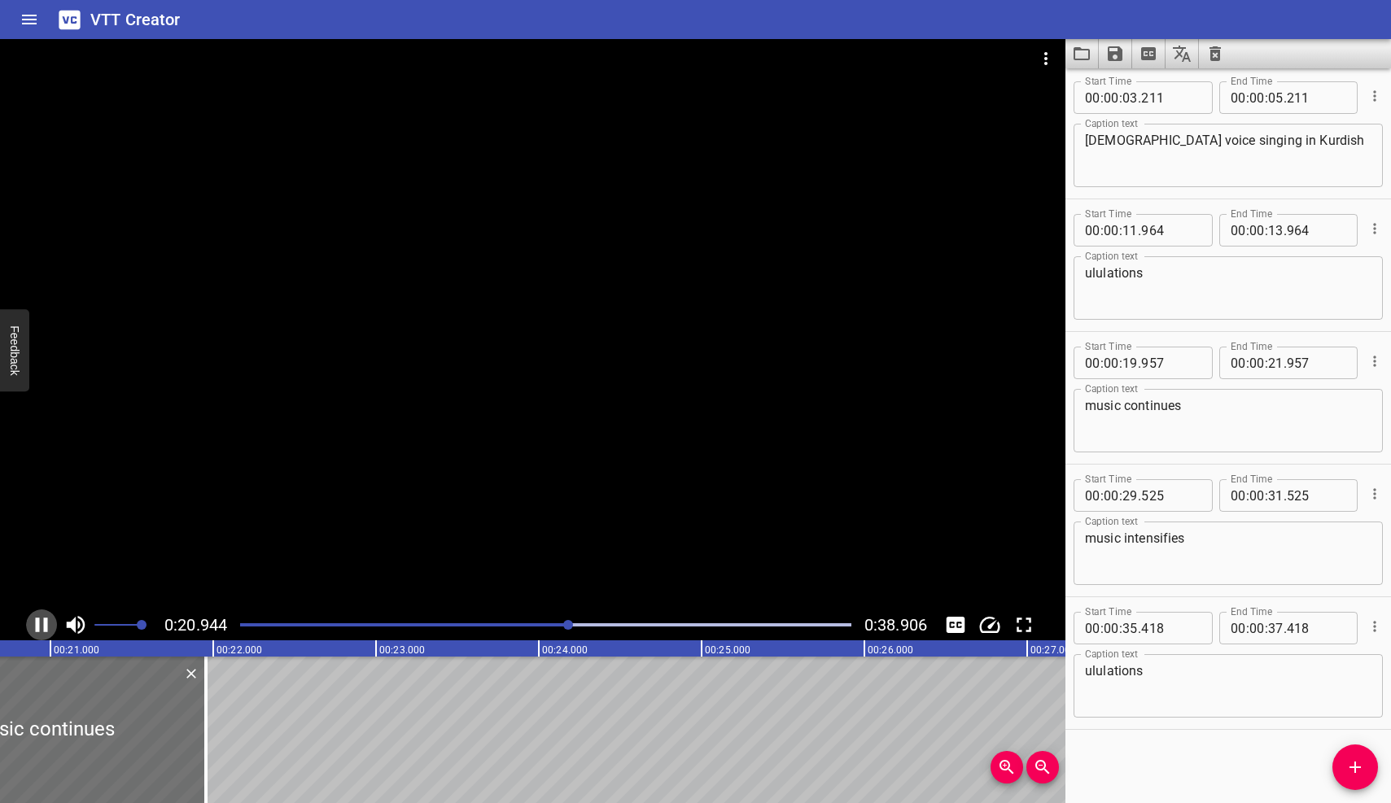
click at [38, 623] on icon "Play/Pause" at bounding box center [42, 625] width 12 height 15
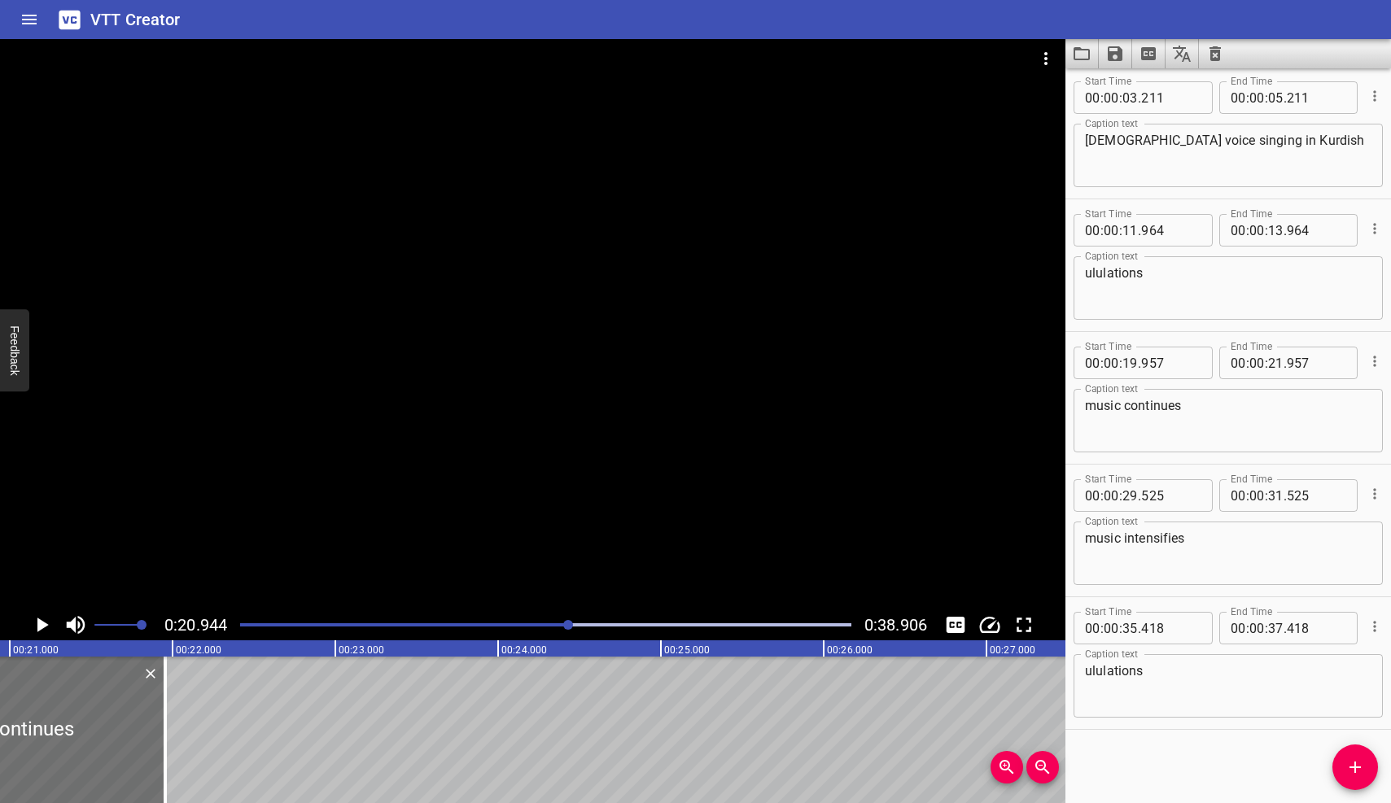
click at [1147, 408] on textarea "music continues" at bounding box center [1228, 421] width 286 height 46
type textarea "music slows down"
click at [39, 627] on icon "Play/Pause" at bounding box center [42, 625] width 11 height 15
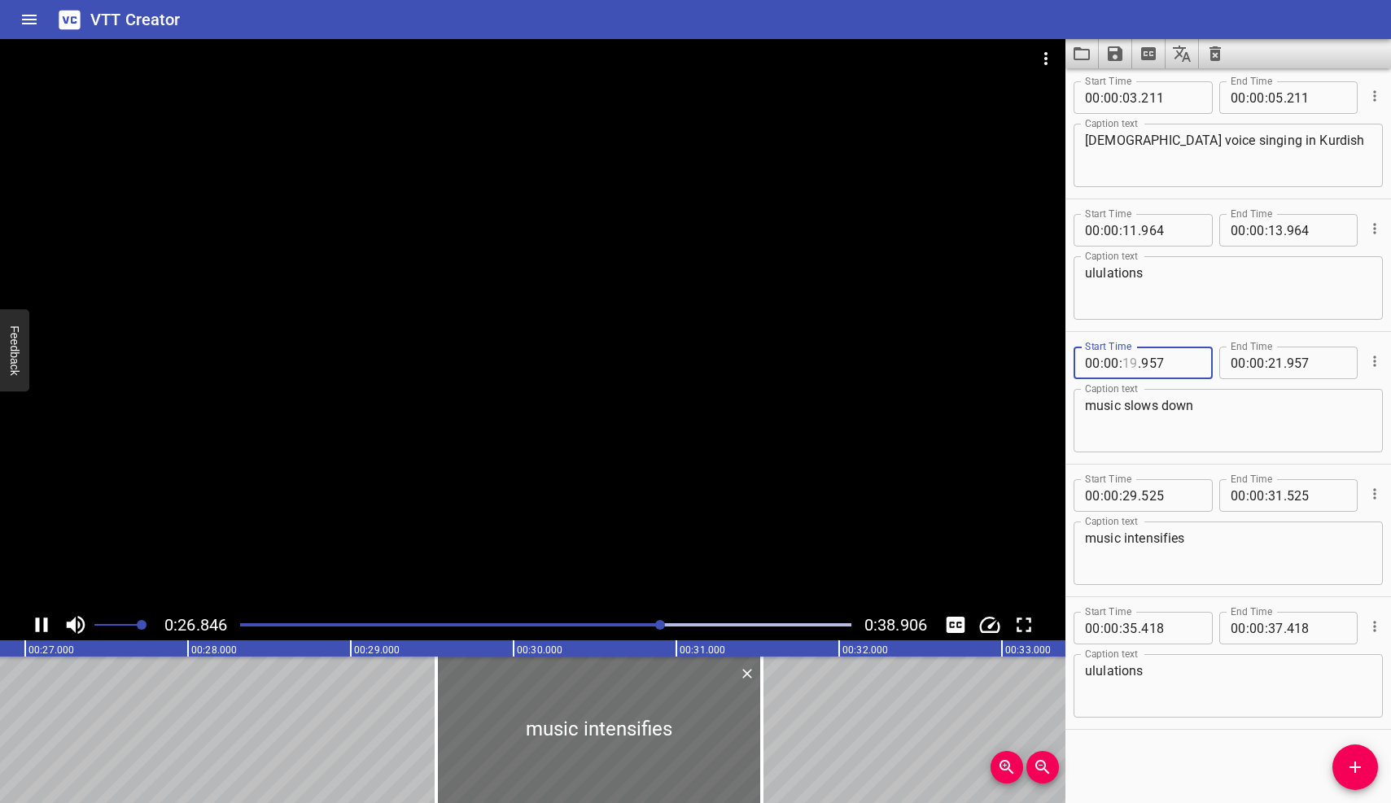
click at [1137, 363] on input "number" at bounding box center [1129, 363] width 15 height 33
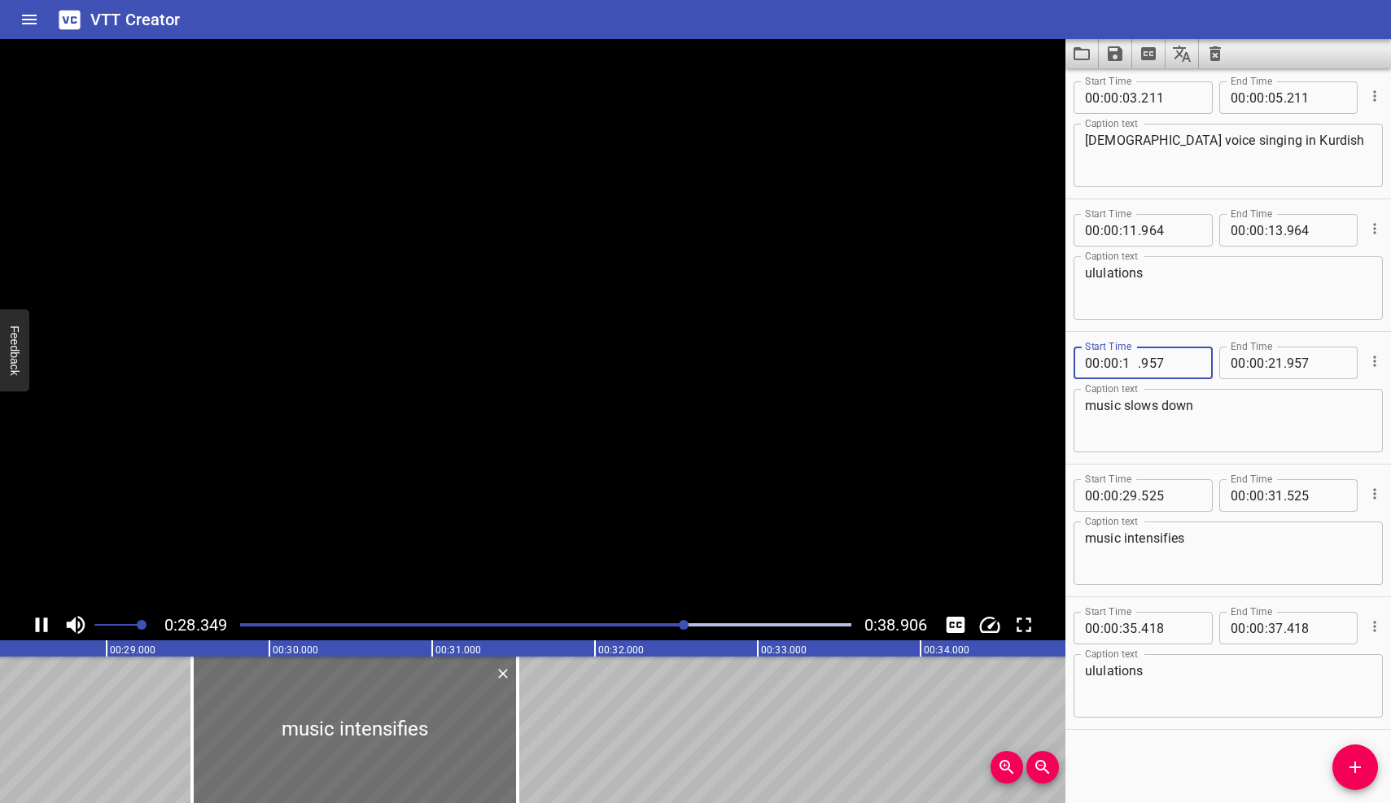
type input "18"
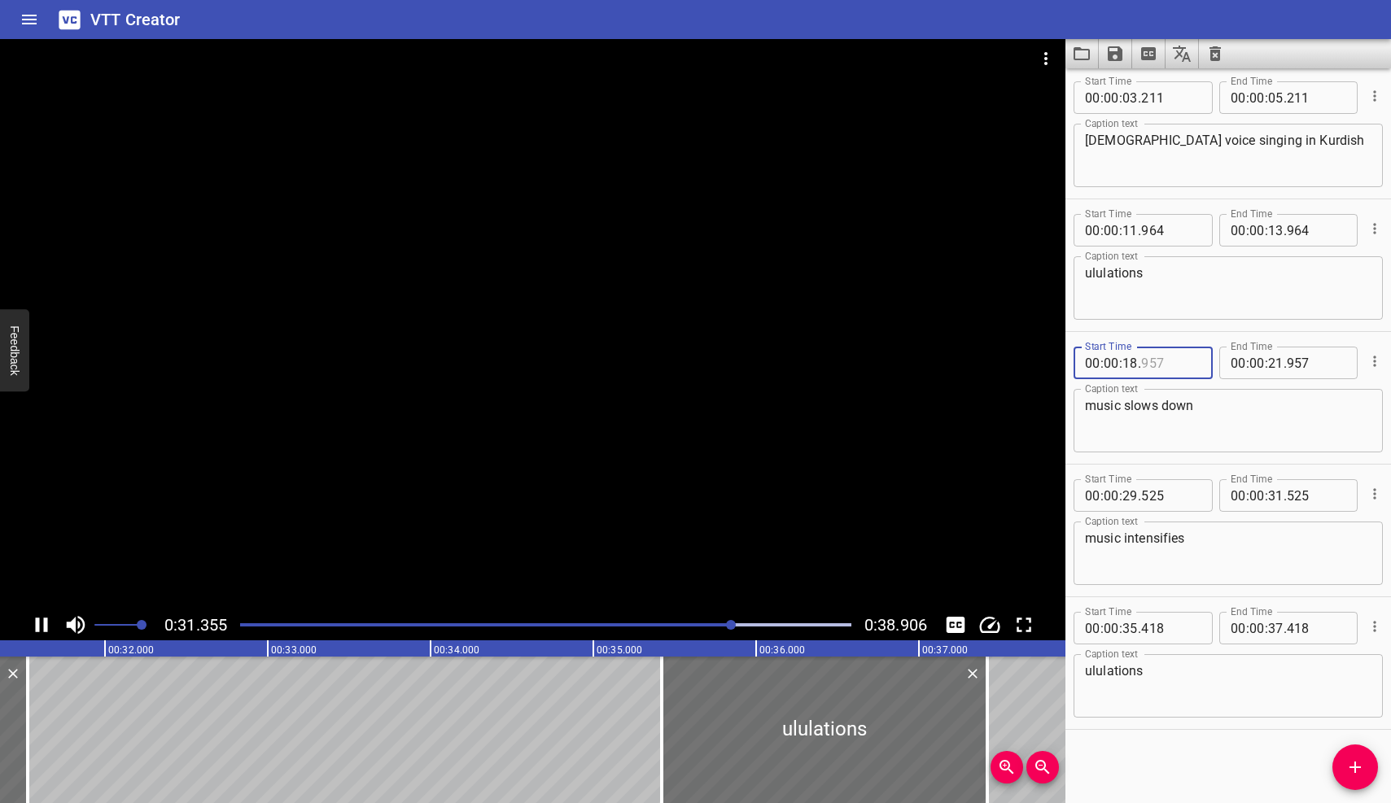
type input "957"
click at [42, 619] on icon "Play/Pause" at bounding box center [41, 625] width 24 height 24
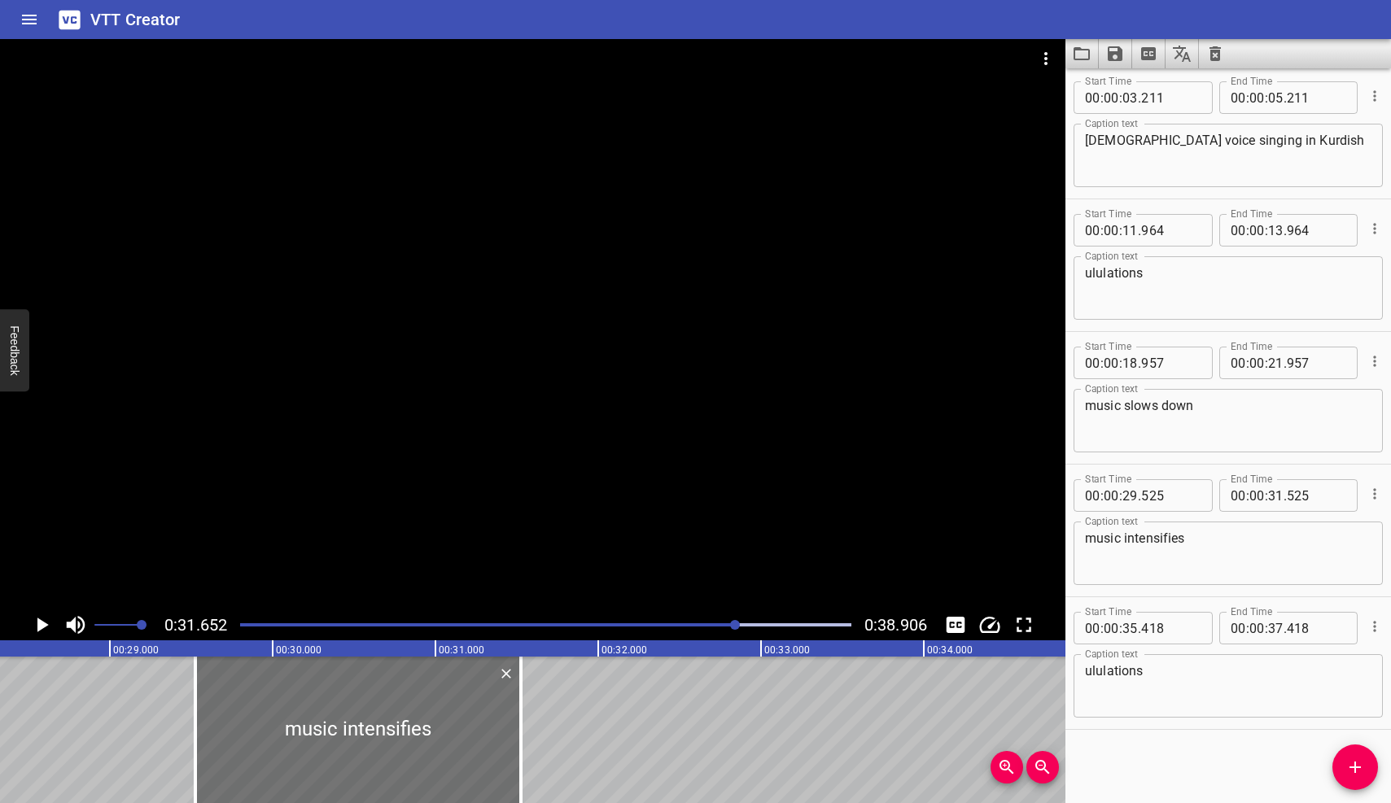
scroll to position [0, 5152]
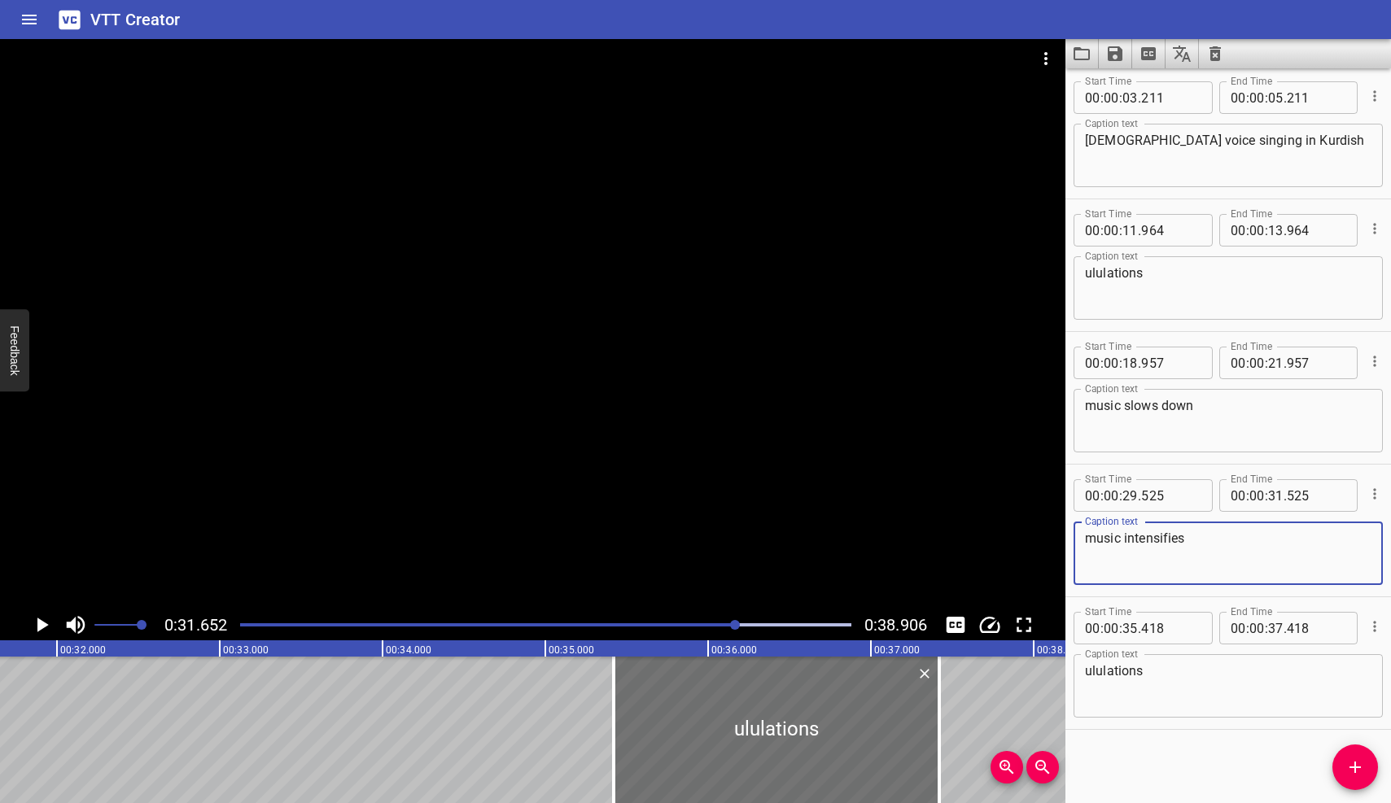
click at [1213, 537] on textarea "music intensifies" at bounding box center [1228, 554] width 286 height 46
type textarea "music intensifies again"
click at [724, 624] on div "Play progress" at bounding box center [431, 624] width 611 height 3
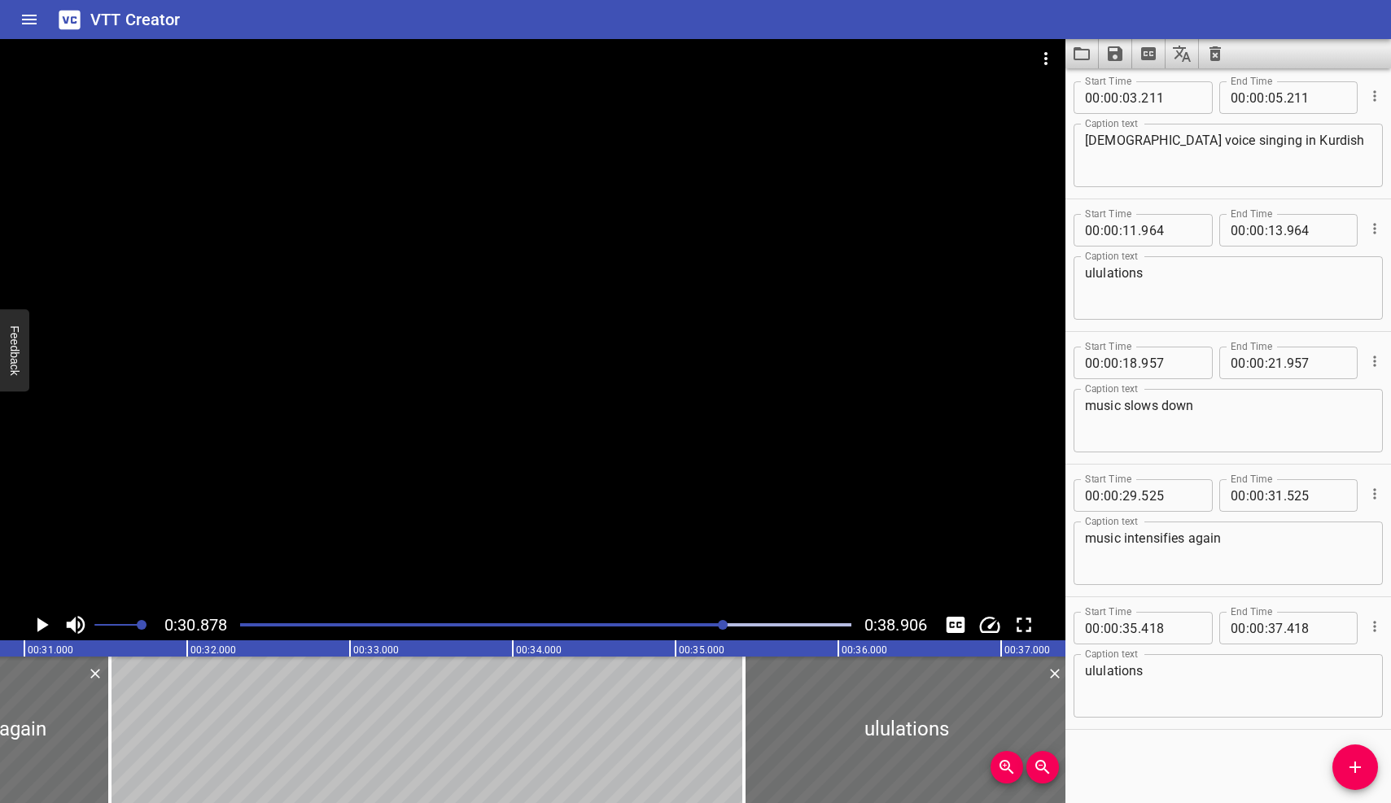
scroll to position [0, 5026]
click at [41, 620] on icon "Play/Pause" at bounding box center [42, 625] width 11 height 15
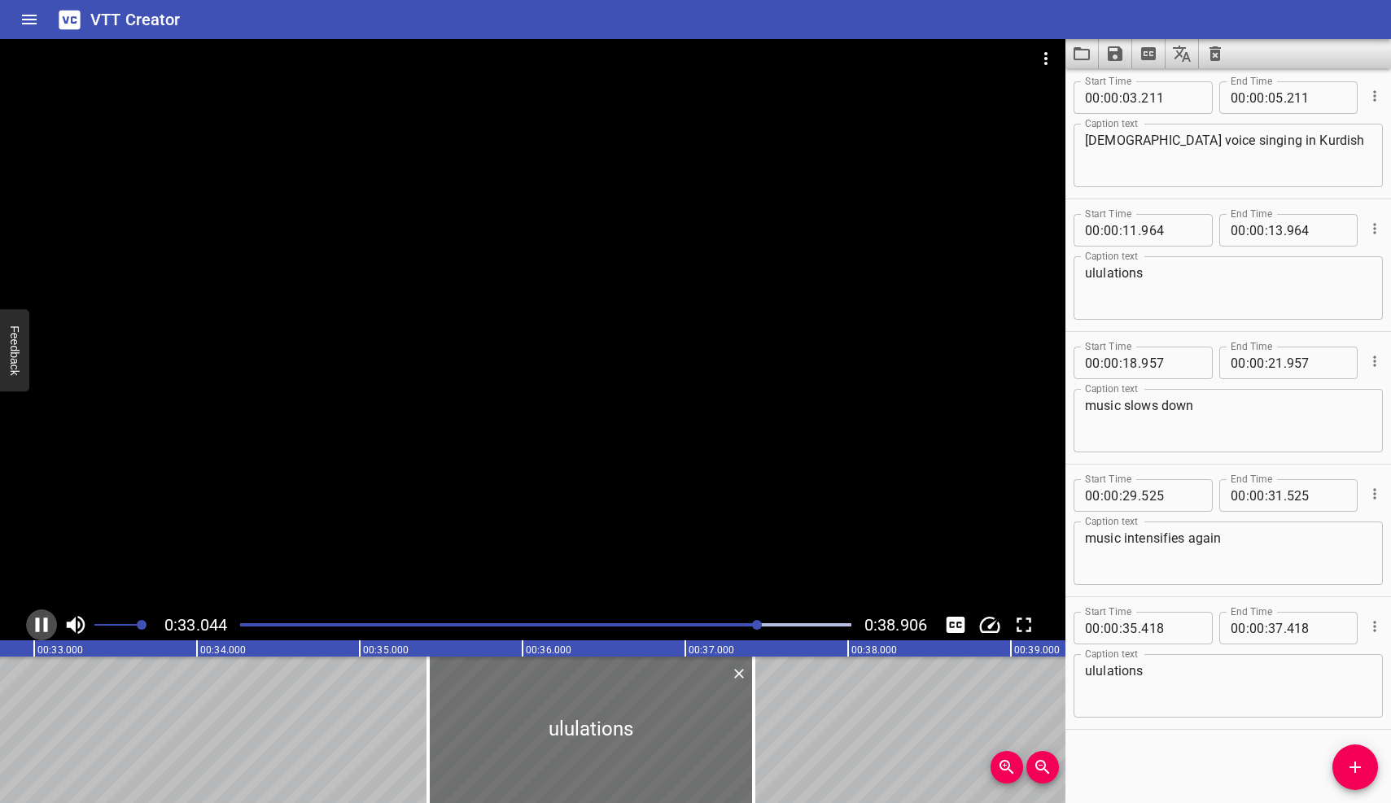
scroll to position [0, 5378]
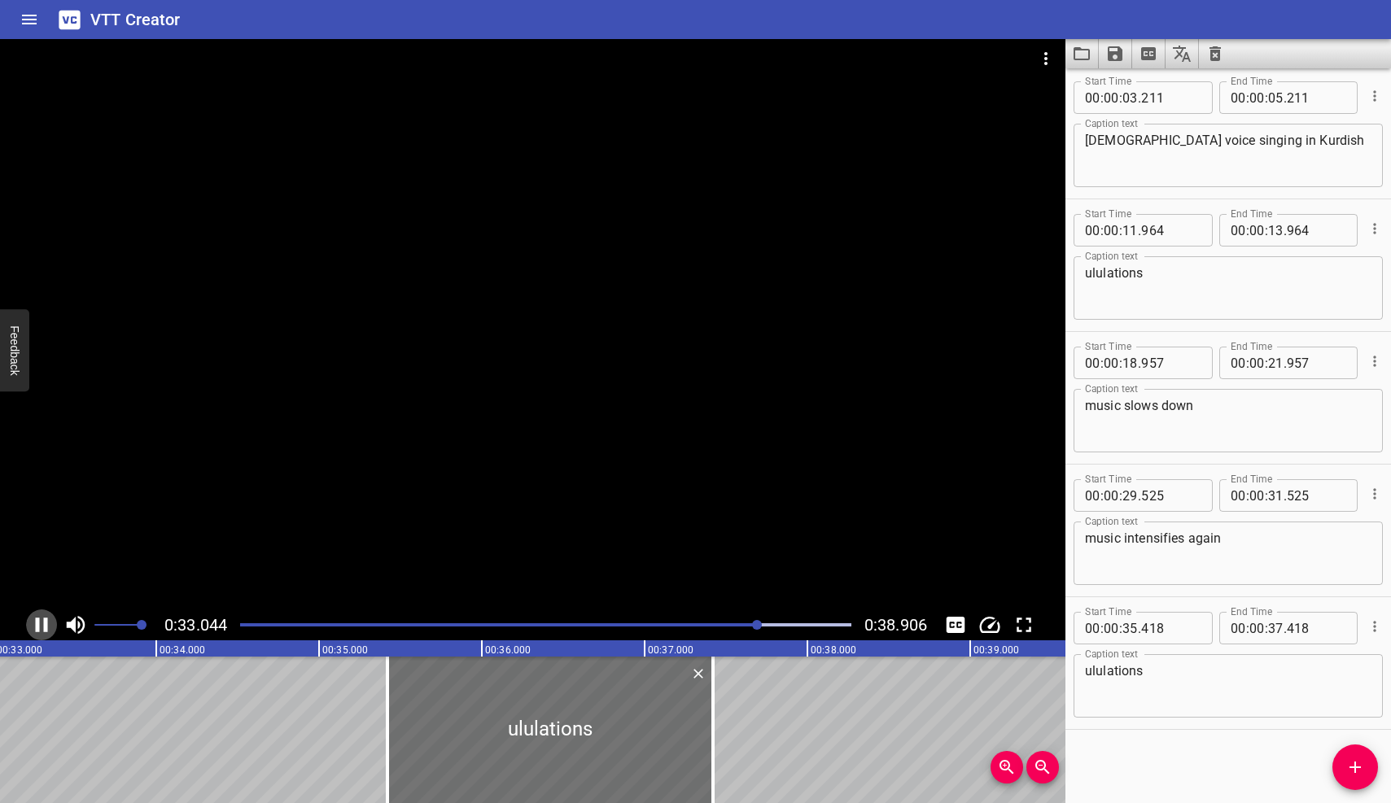
click at [40, 620] on icon "Play/Pause" at bounding box center [41, 625] width 24 height 24
click at [699, 622] on div at bounding box center [545, 625] width 631 height 23
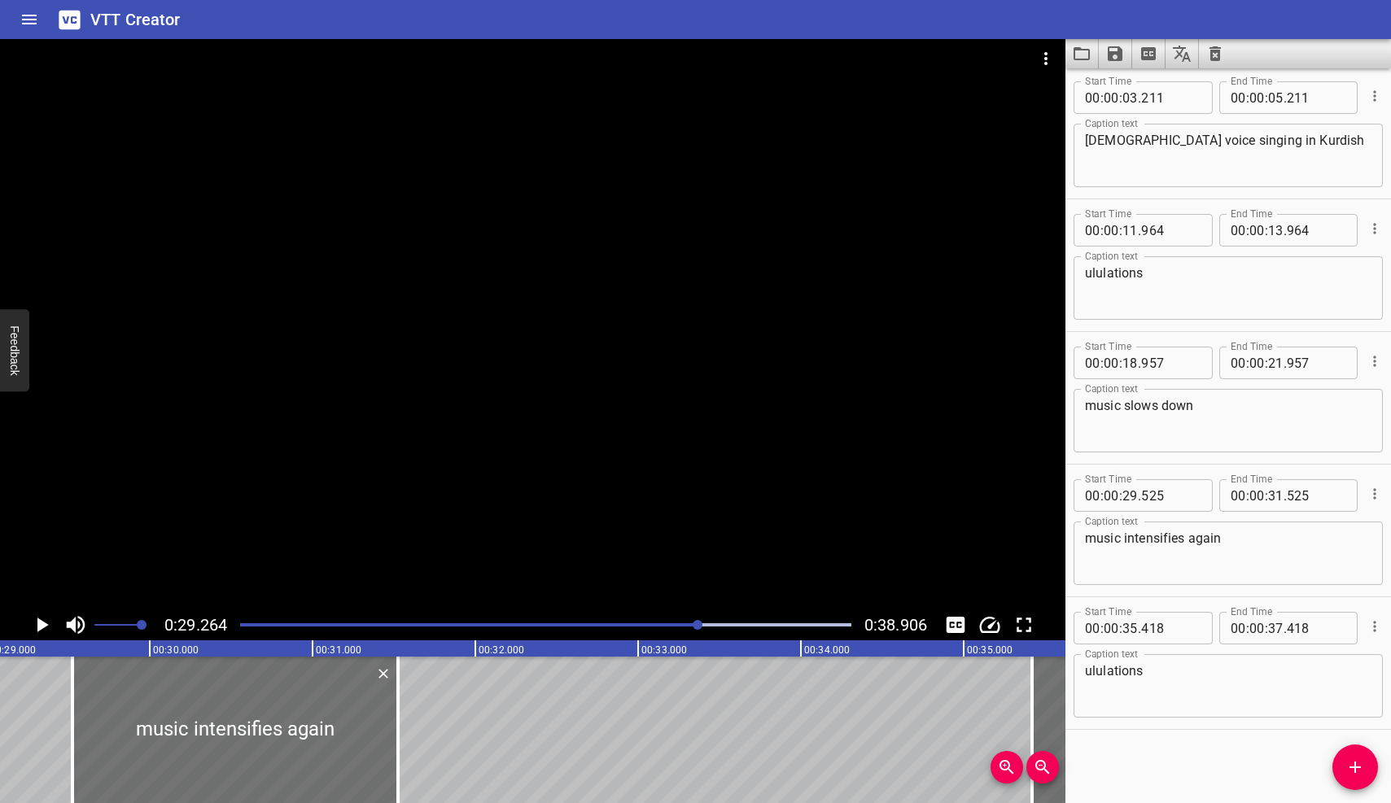
scroll to position [0, 4763]
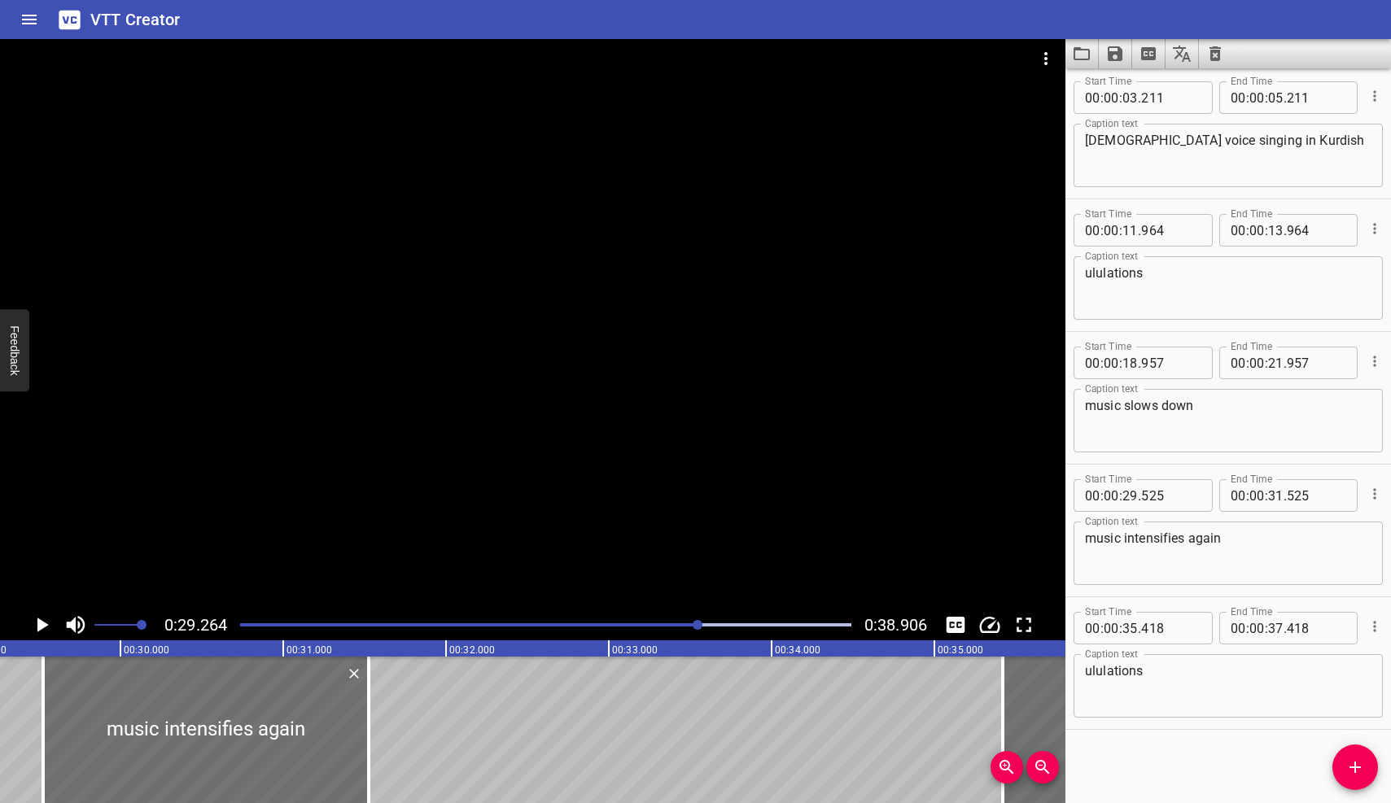
click at [677, 622] on div at bounding box center [545, 625] width 631 height 23
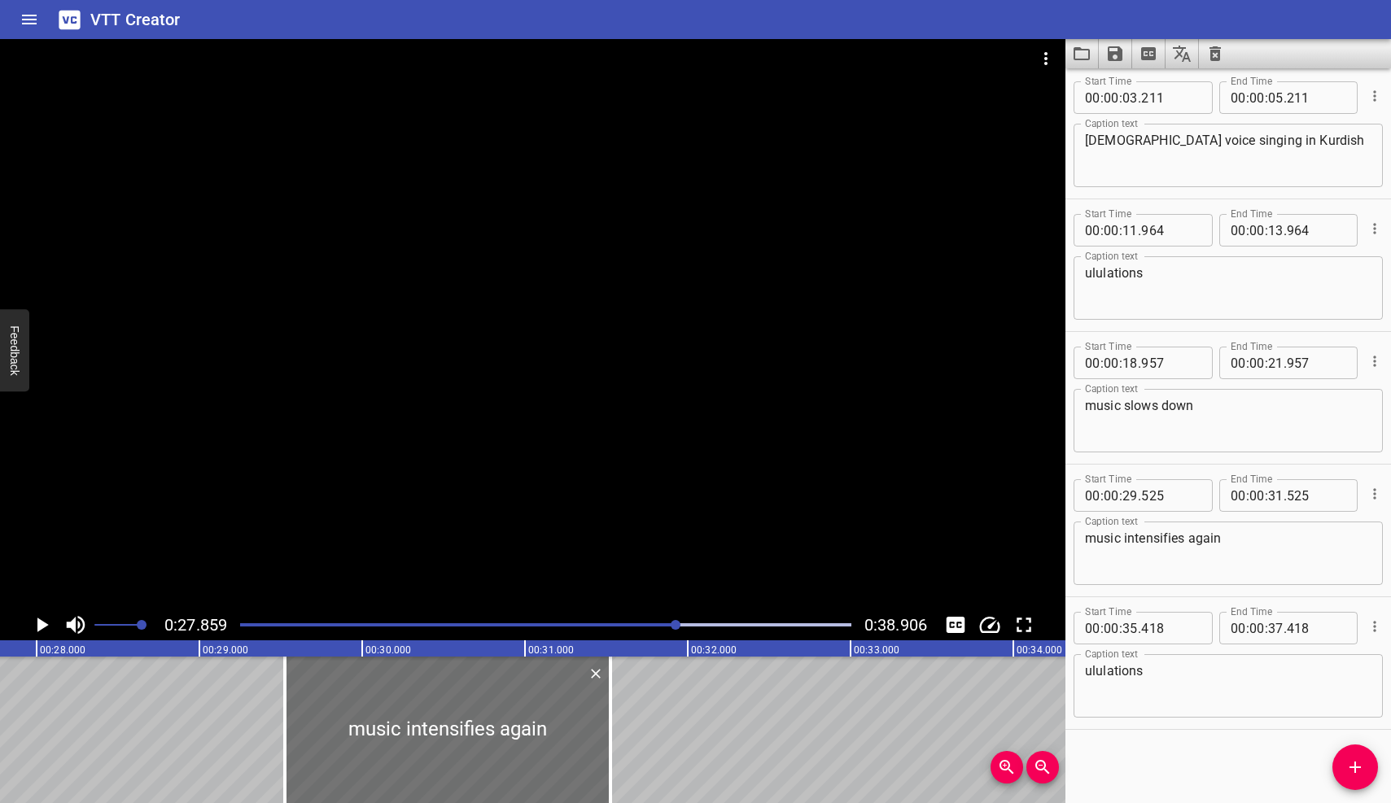
scroll to position [0, 4534]
click at [39, 623] on icon "Play/Pause" at bounding box center [42, 625] width 11 height 15
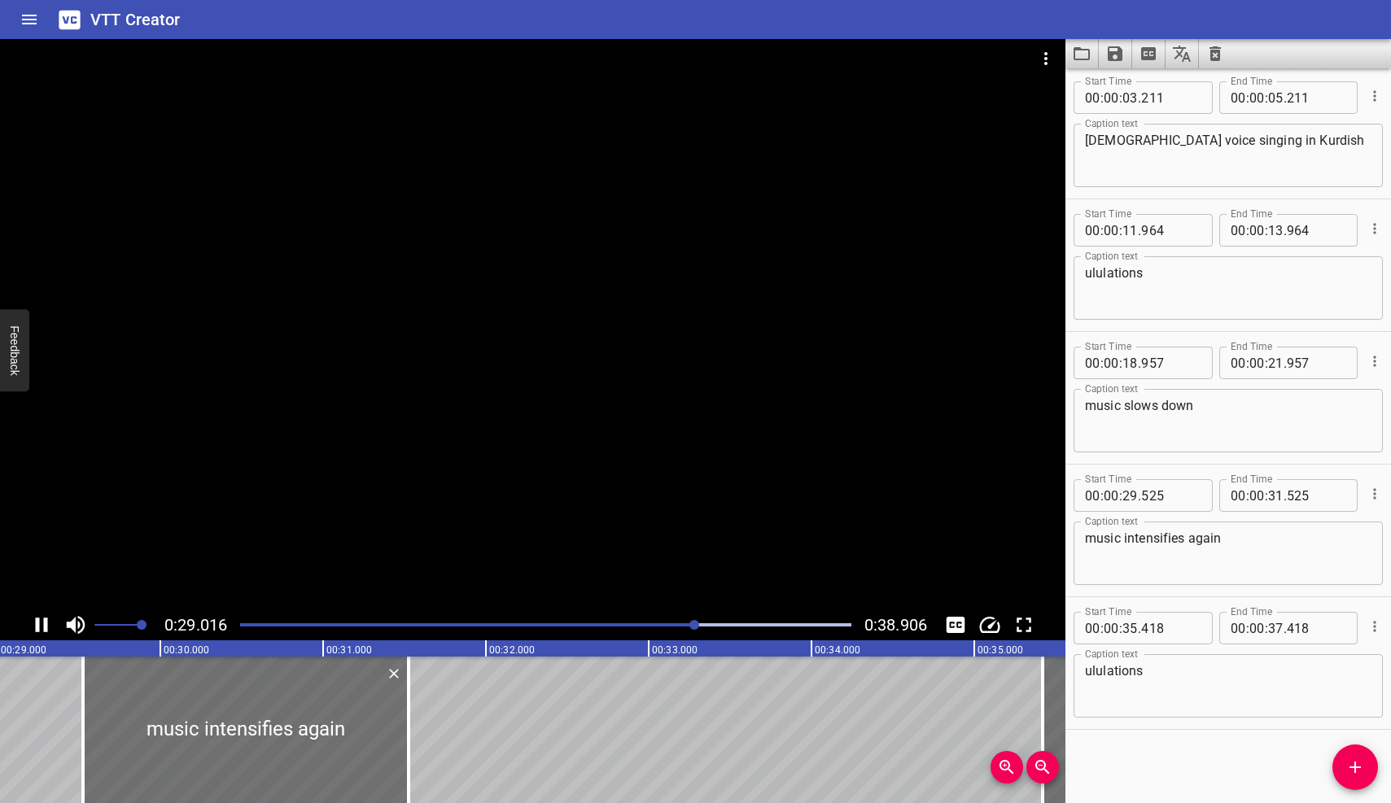
click at [39, 623] on icon "Play/Pause" at bounding box center [42, 625] width 12 height 15
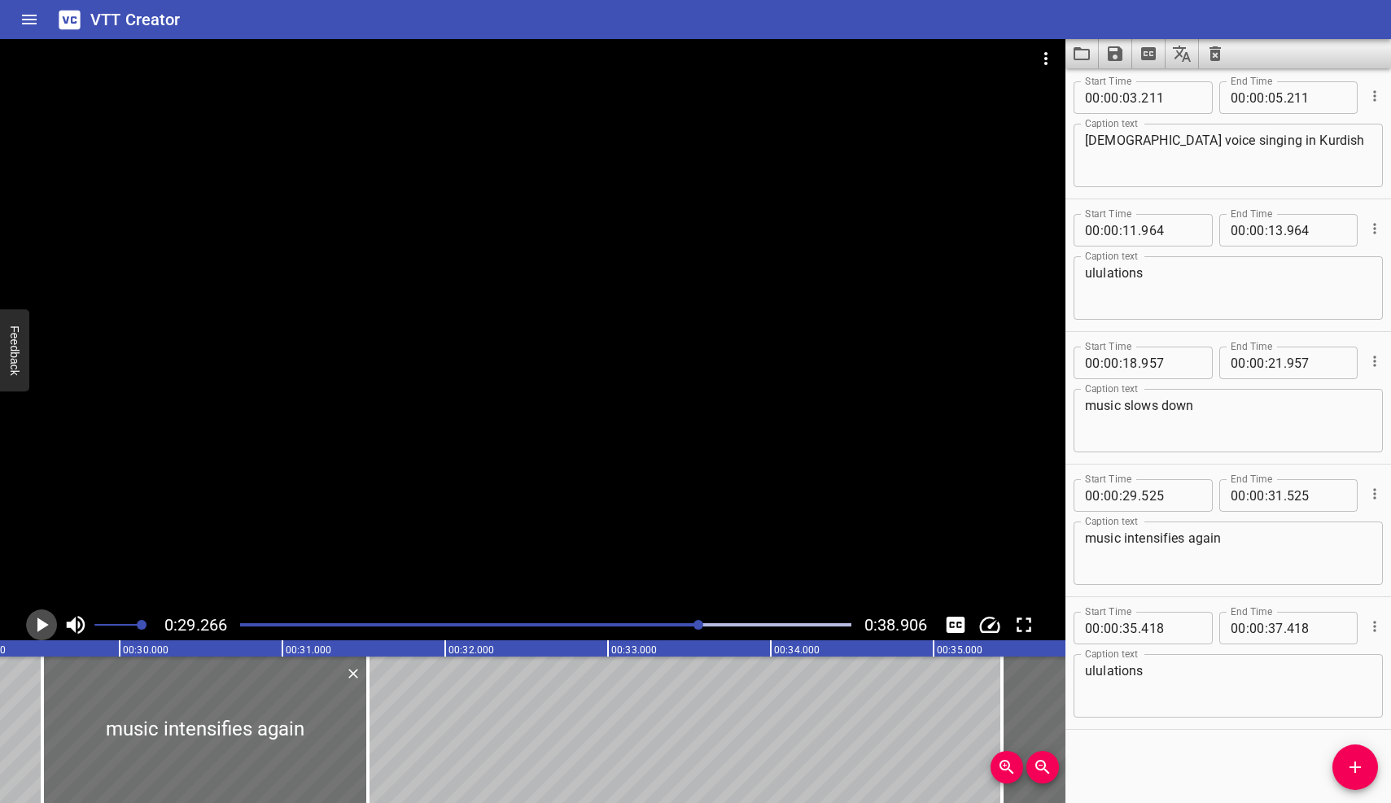
click at [39, 623] on icon "Play/Pause" at bounding box center [42, 625] width 11 height 15
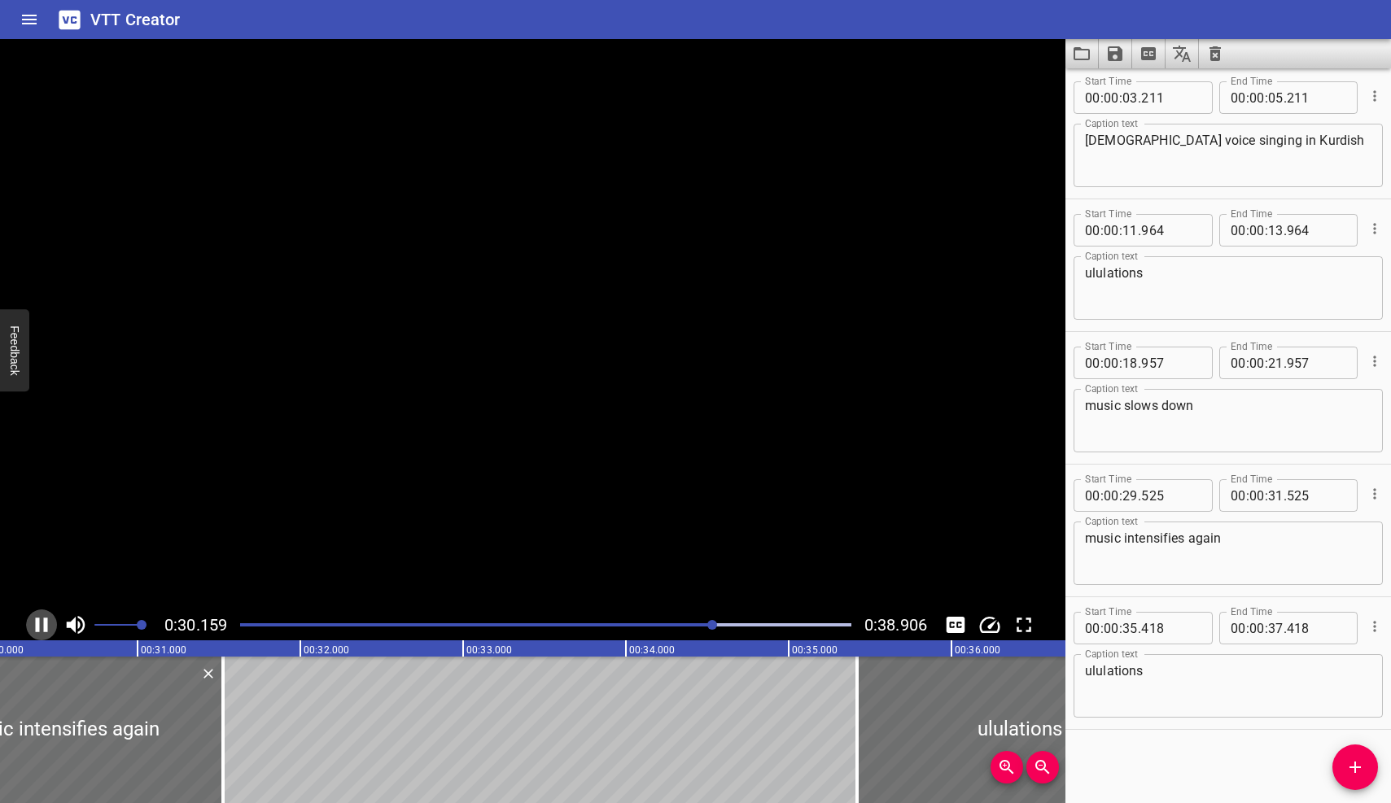
click at [39, 623] on icon "Play/Pause" at bounding box center [42, 625] width 12 height 15
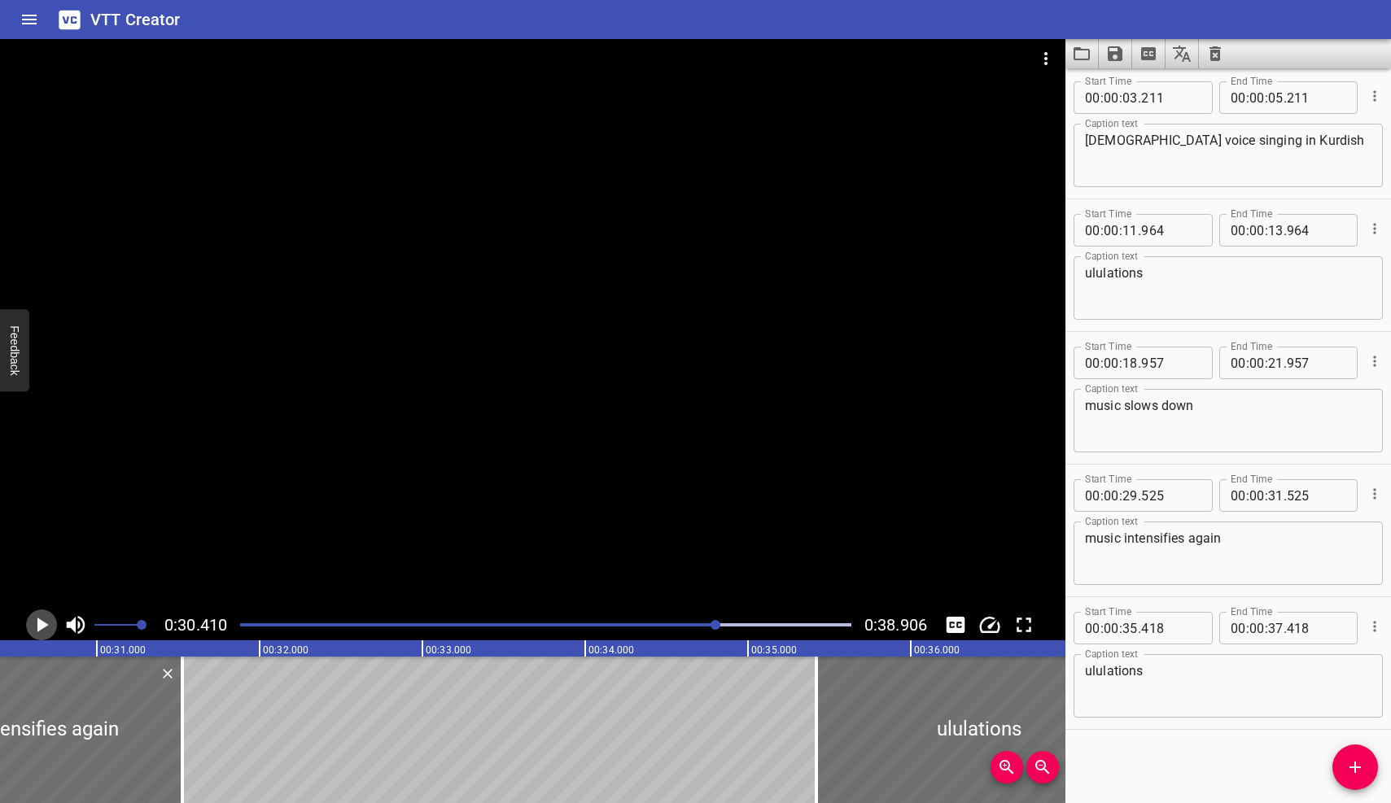
click at [39, 623] on icon "Play/Pause" at bounding box center [42, 625] width 11 height 15
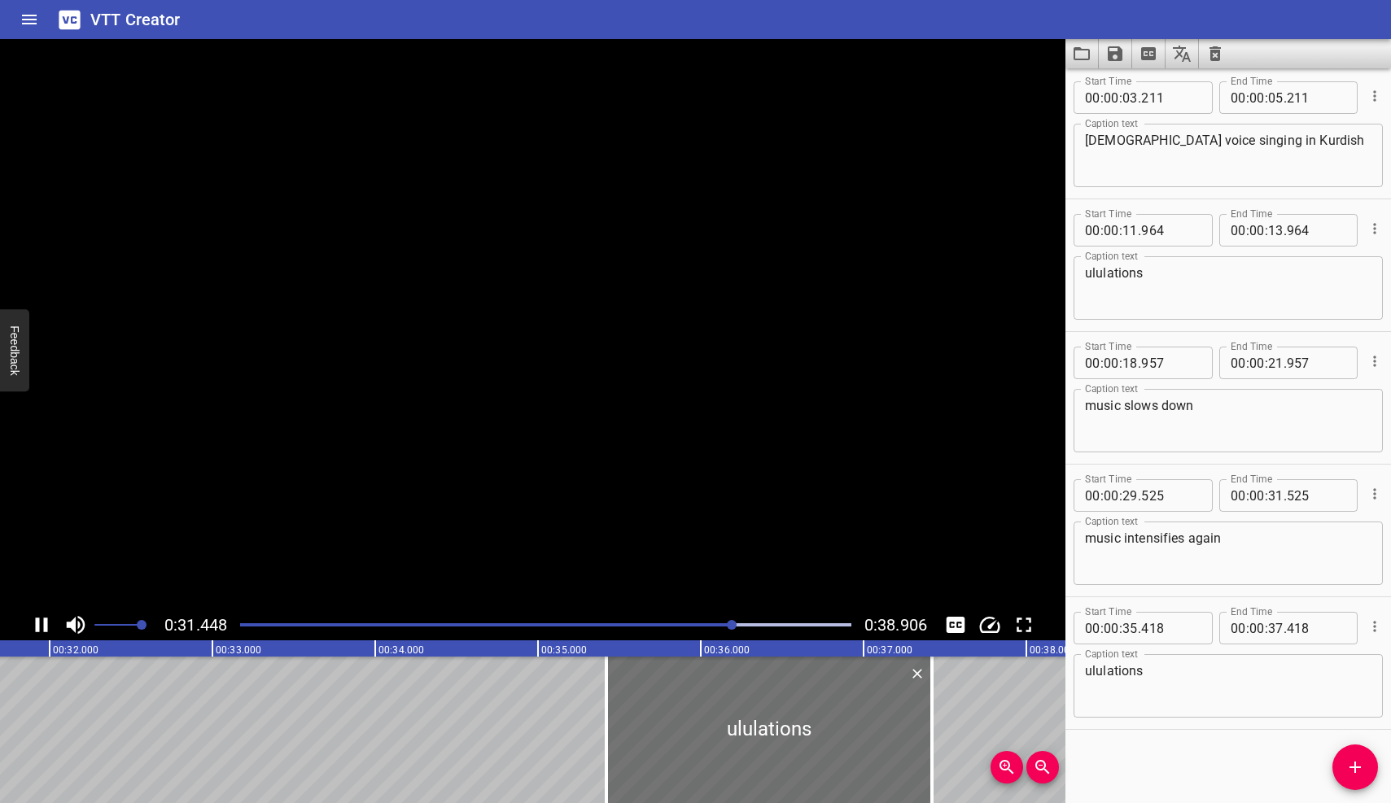
click at [39, 623] on icon "Play/Pause" at bounding box center [42, 625] width 12 height 15
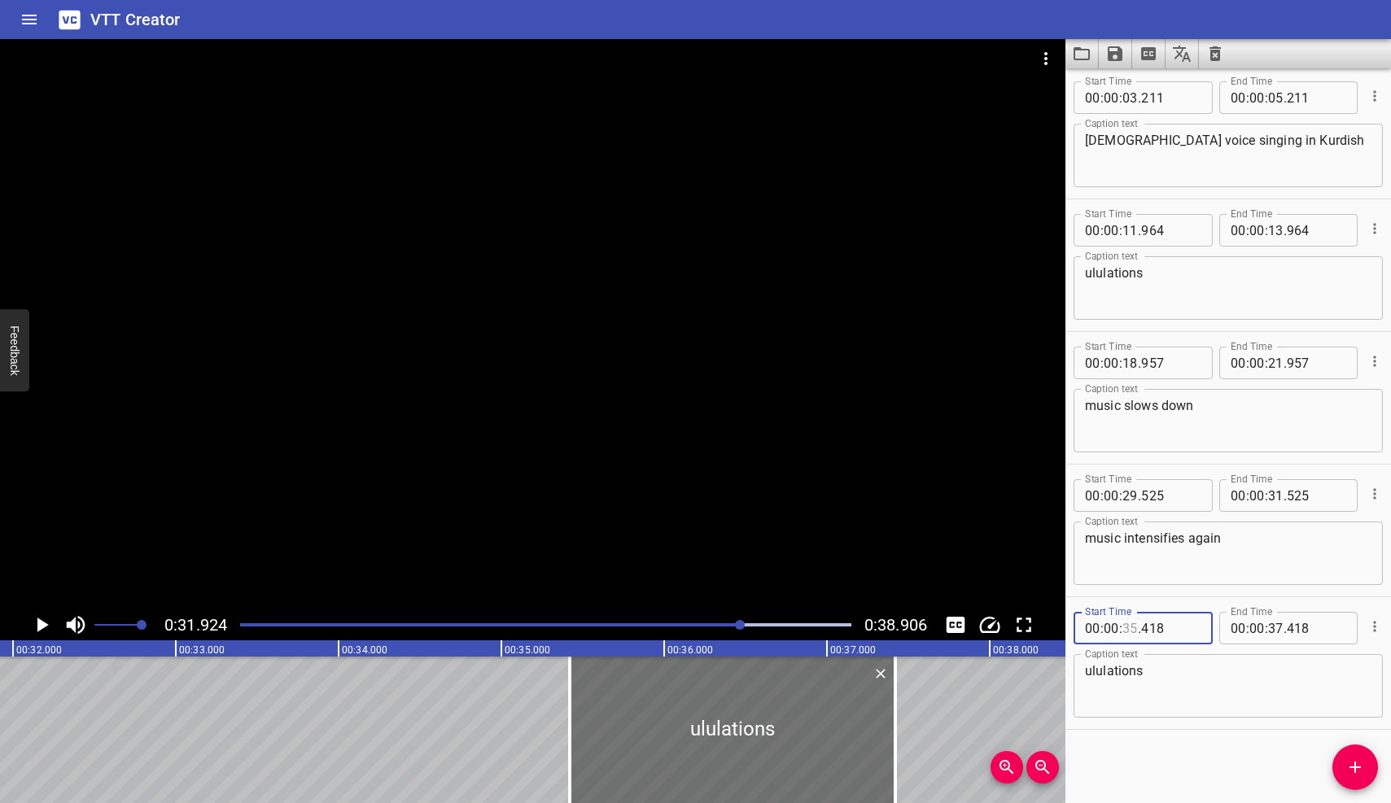
click at [1135, 628] on input "number" at bounding box center [1129, 628] width 15 height 33
type input "32"
type input "000"
click at [42, 625] on icon "Play/Pause" at bounding box center [42, 625] width 11 height 15
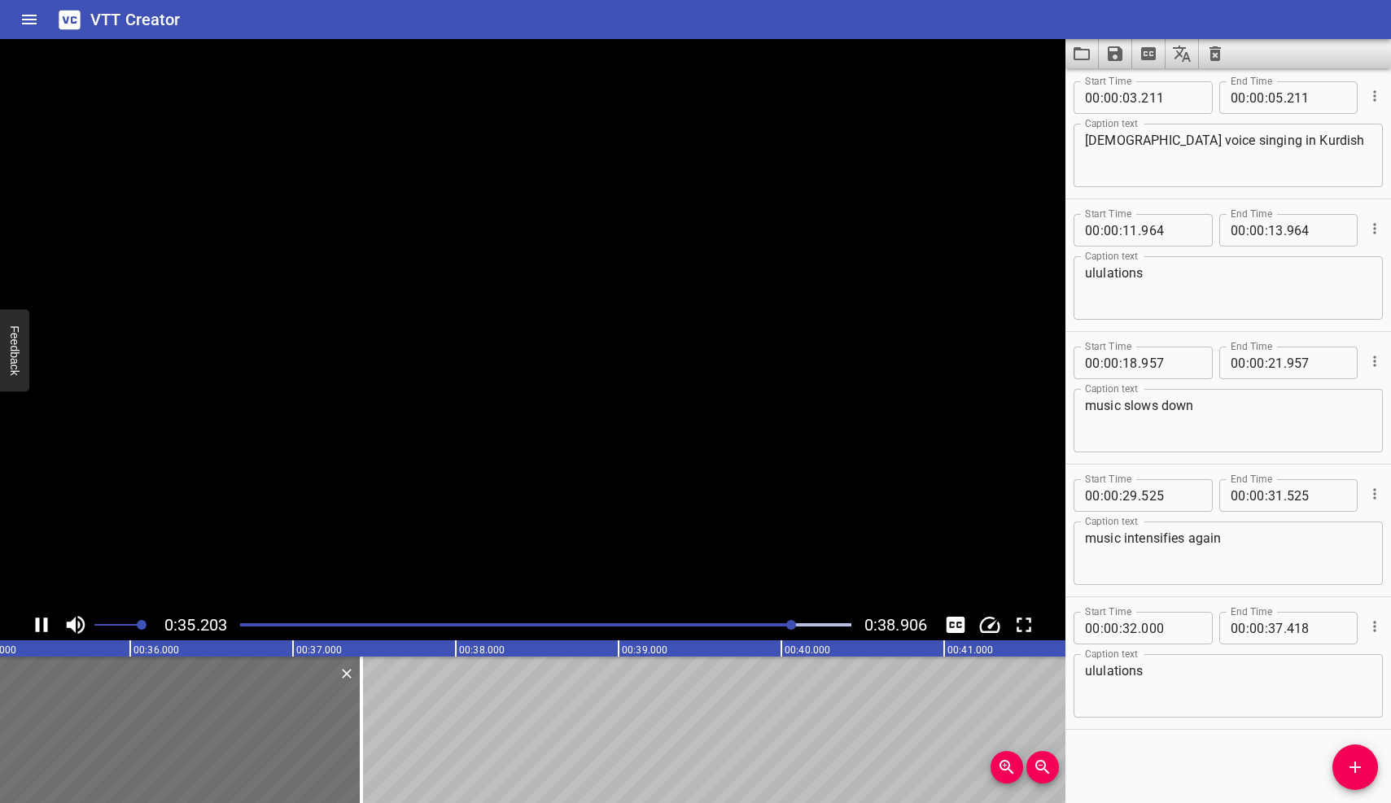
click at [42, 625] on icon "Play/Pause" at bounding box center [41, 625] width 24 height 24
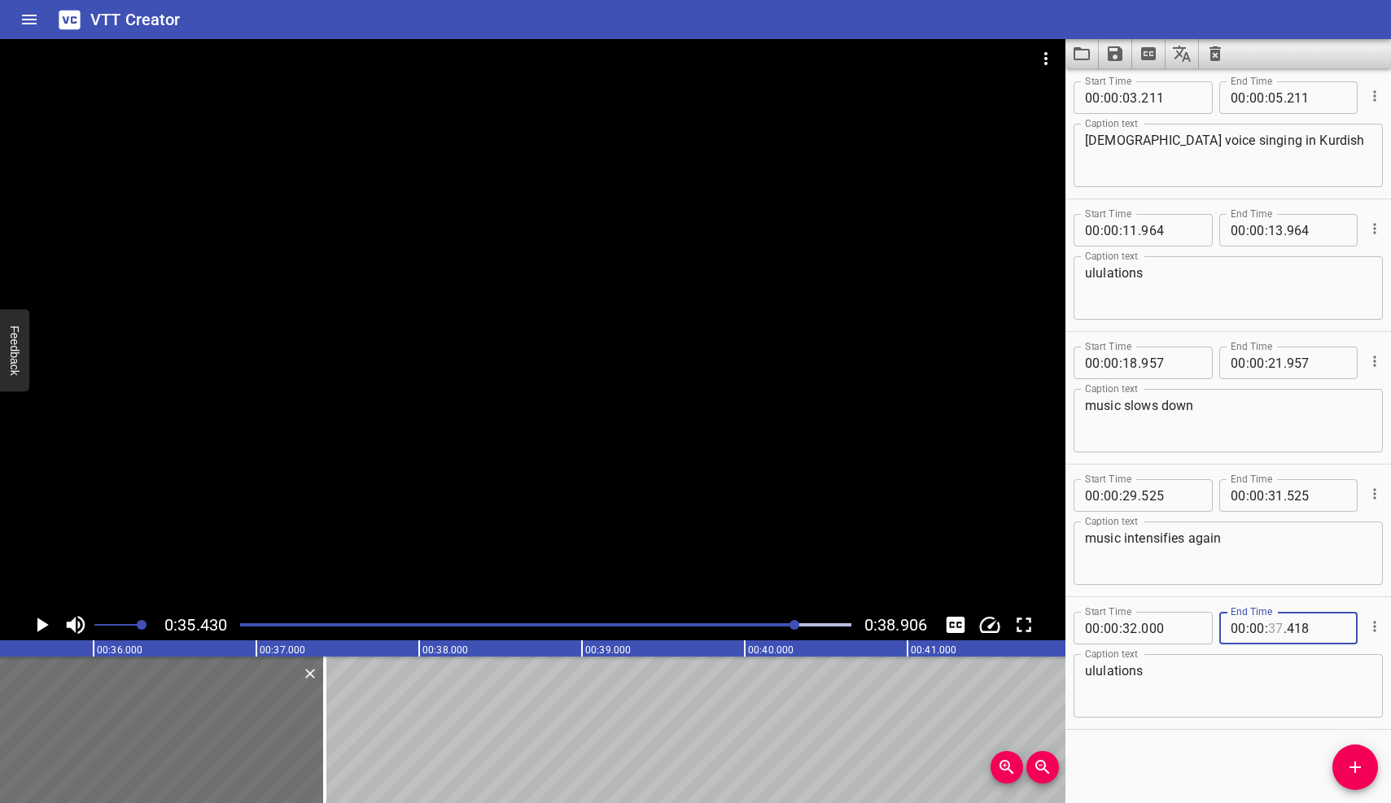
click at [1279, 624] on input "number" at bounding box center [1275, 628] width 15 height 33
type input "35"
type input "418"
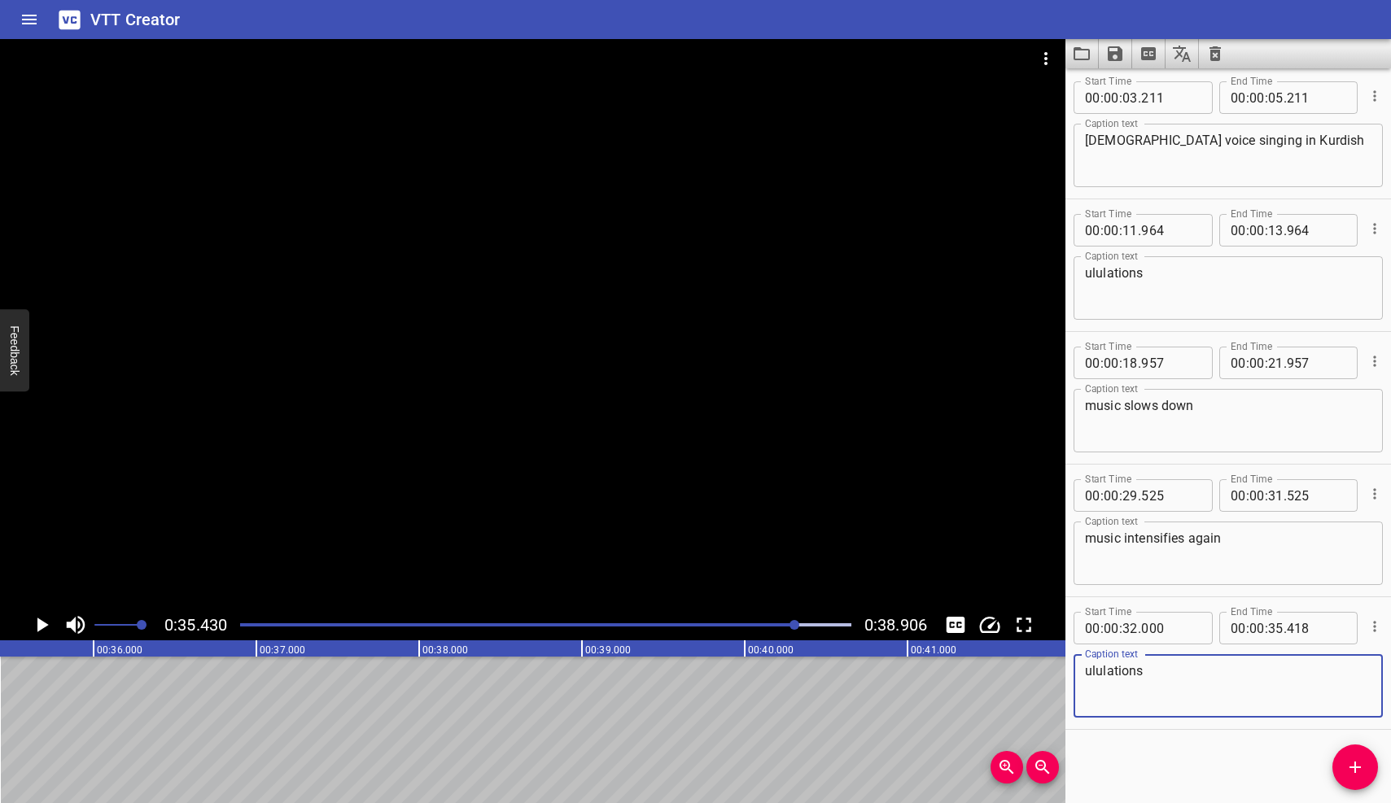
click at [1222, 689] on textarea "ululations" at bounding box center [1228, 686] width 286 height 46
click at [36, 620] on icon "Play/Pause" at bounding box center [41, 625] width 24 height 24
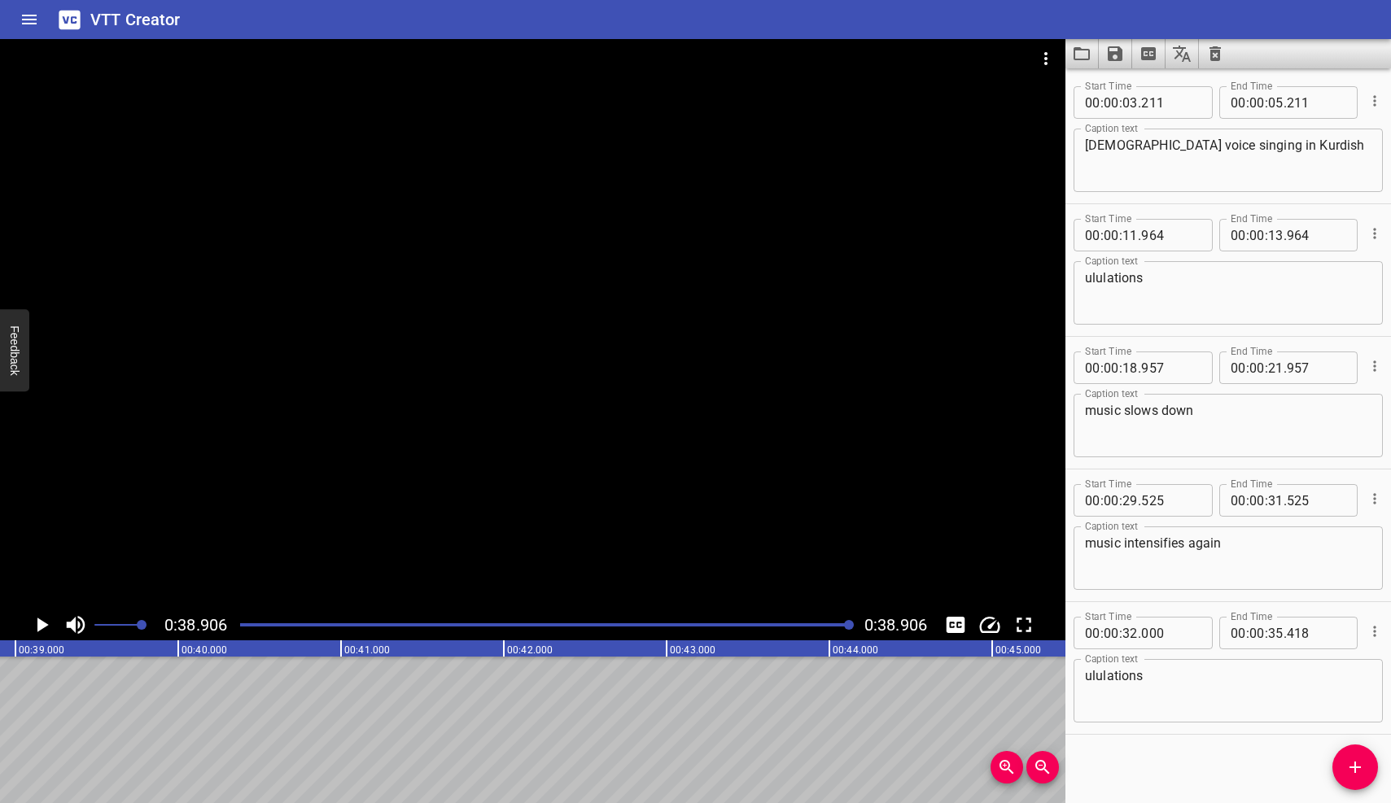
scroll to position [0, 0]
click at [1112, 53] on icon "Save captions to file" at bounding box center [1115, 53] width 15 height 15
click at [1191, 84] on li "Save to VTT file" at bounding box center [1159, 89] width 120 height 29
